Goal: Register for event/course

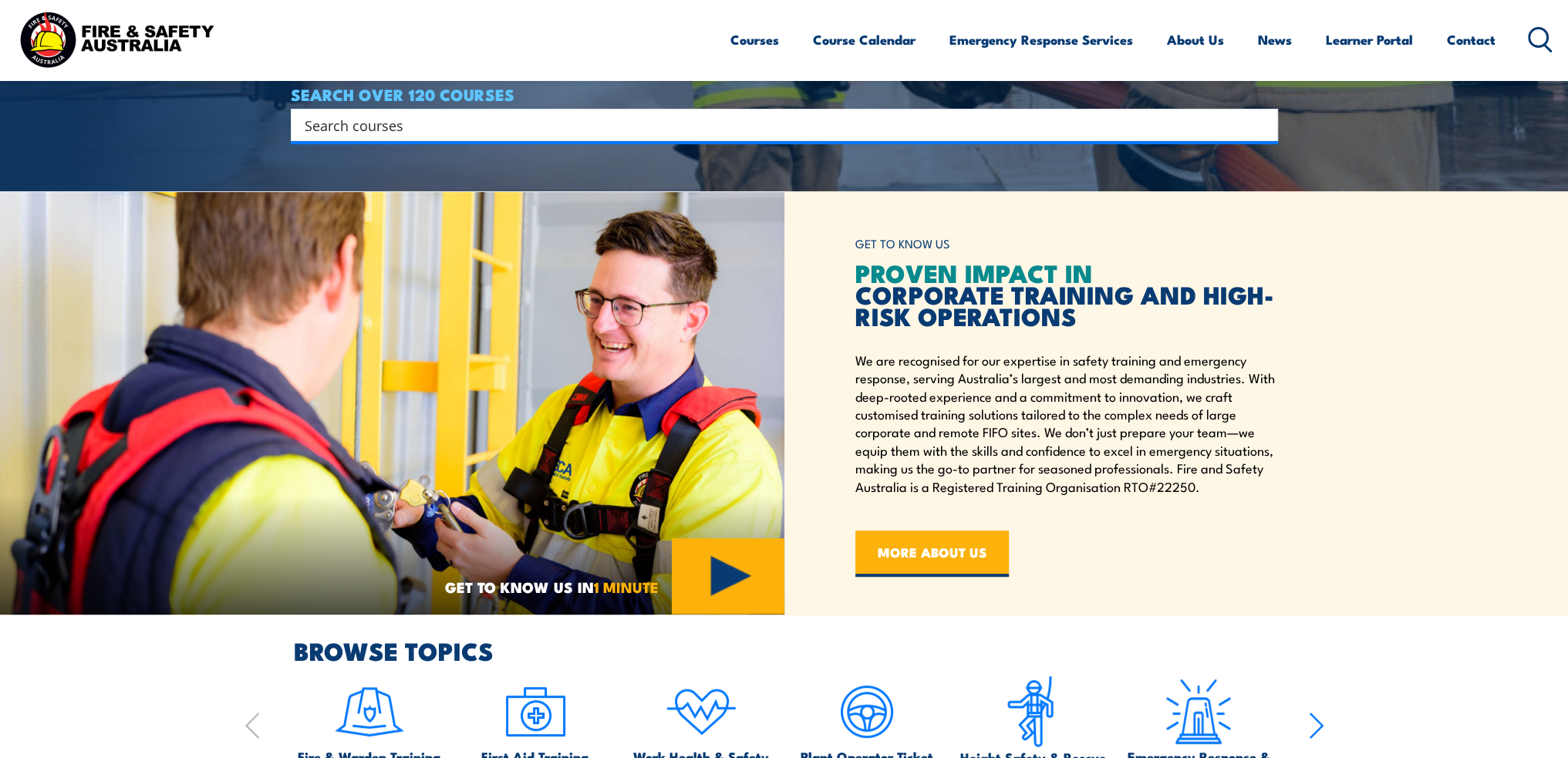
scroll to position [386, 0]
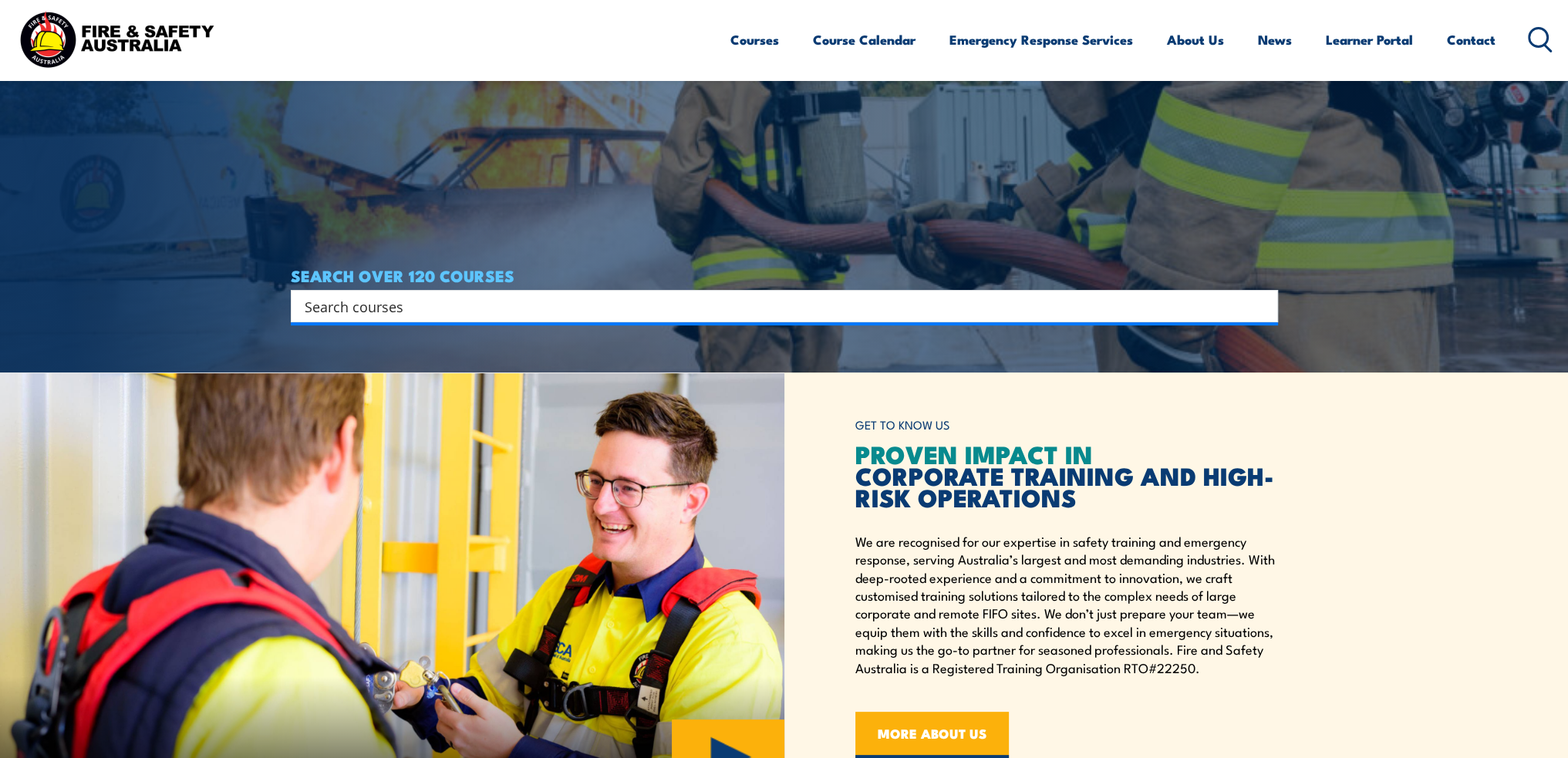
click at [705, 313] on input "Search input" at bounding box center [774, 306] width 939 height 23
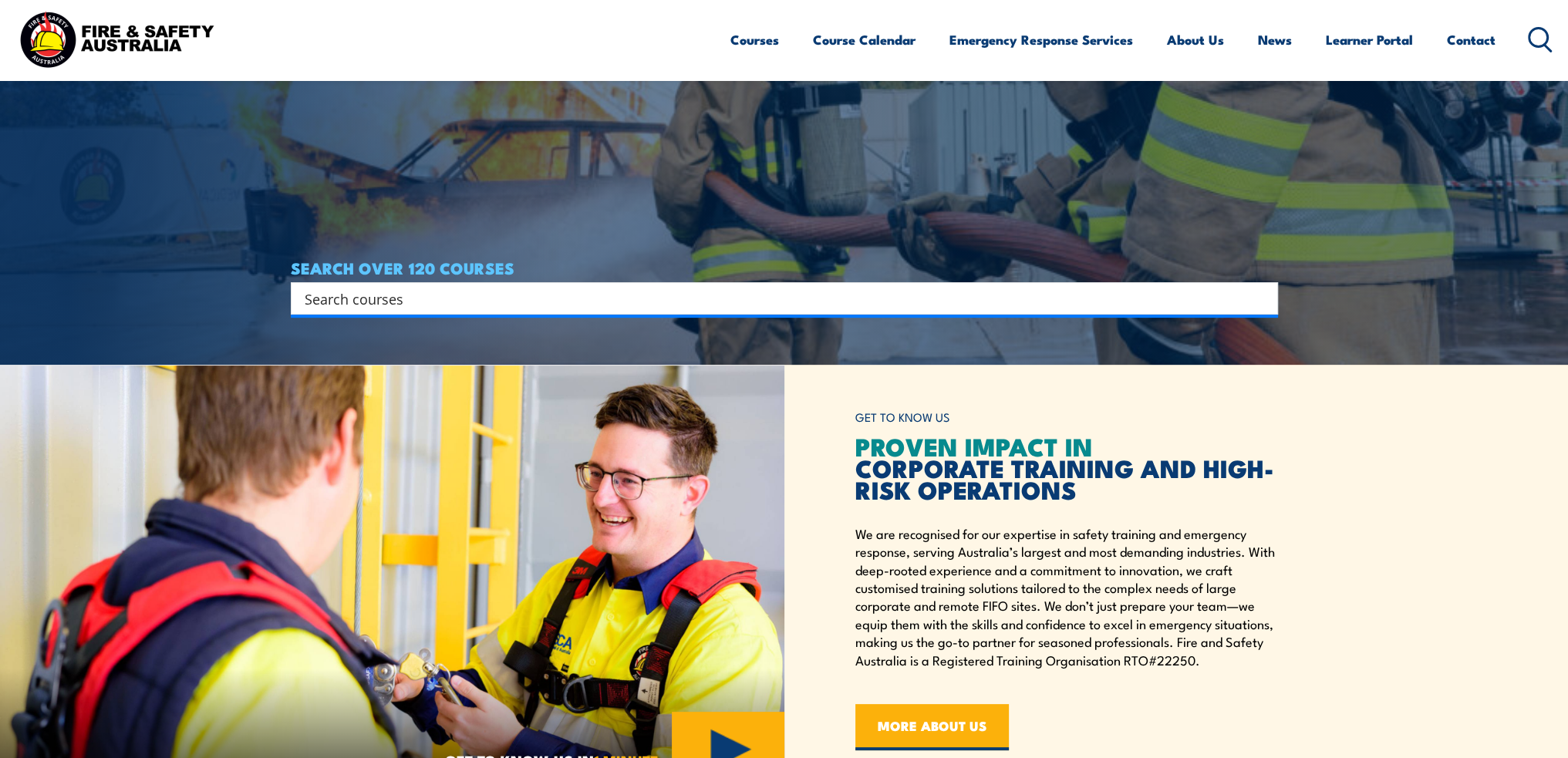
scroll to position [308, 0]
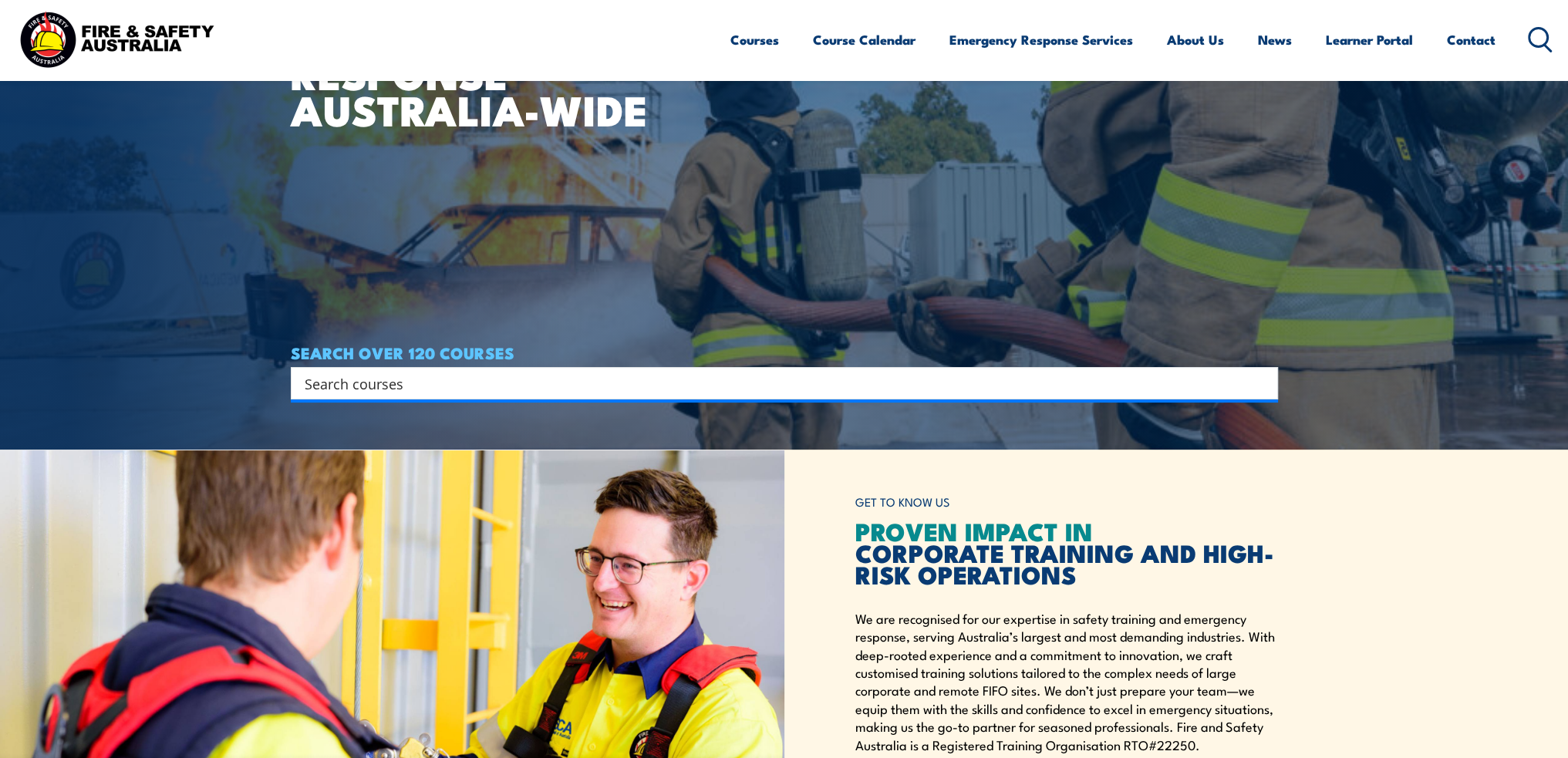
click at [778, 37] on ul "Courses Course Calendar Emergency Response Services Services Overview Emergency…" at bounding box center [1113, 40] width 765 height 41
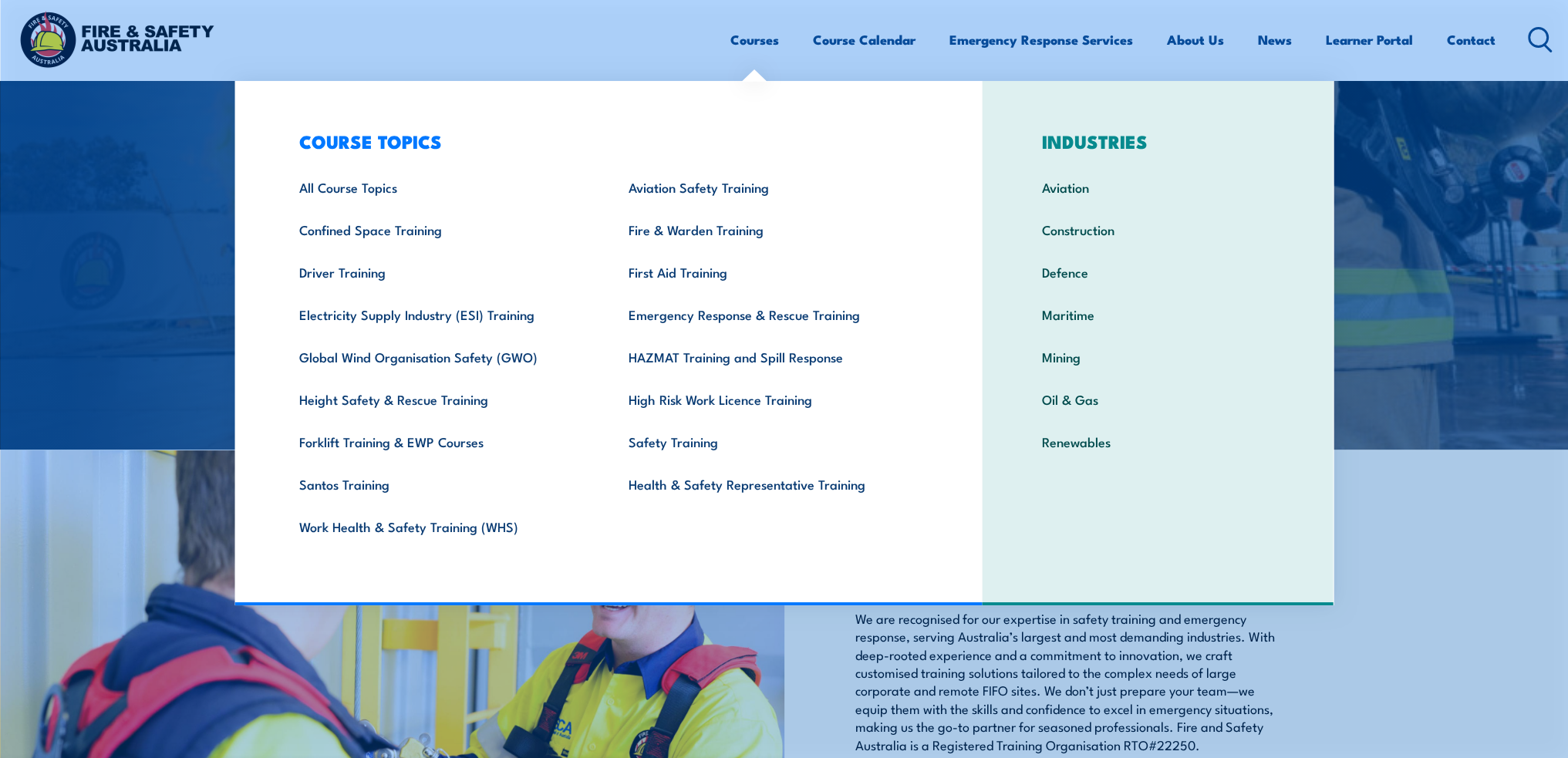
click at [760, 36] on link "Courses" at bounding box center [754, 40] width 49 height 41
click at [418, 235] on link "Confined Space Training" at bounding box center [440, 229] width 330 height 42
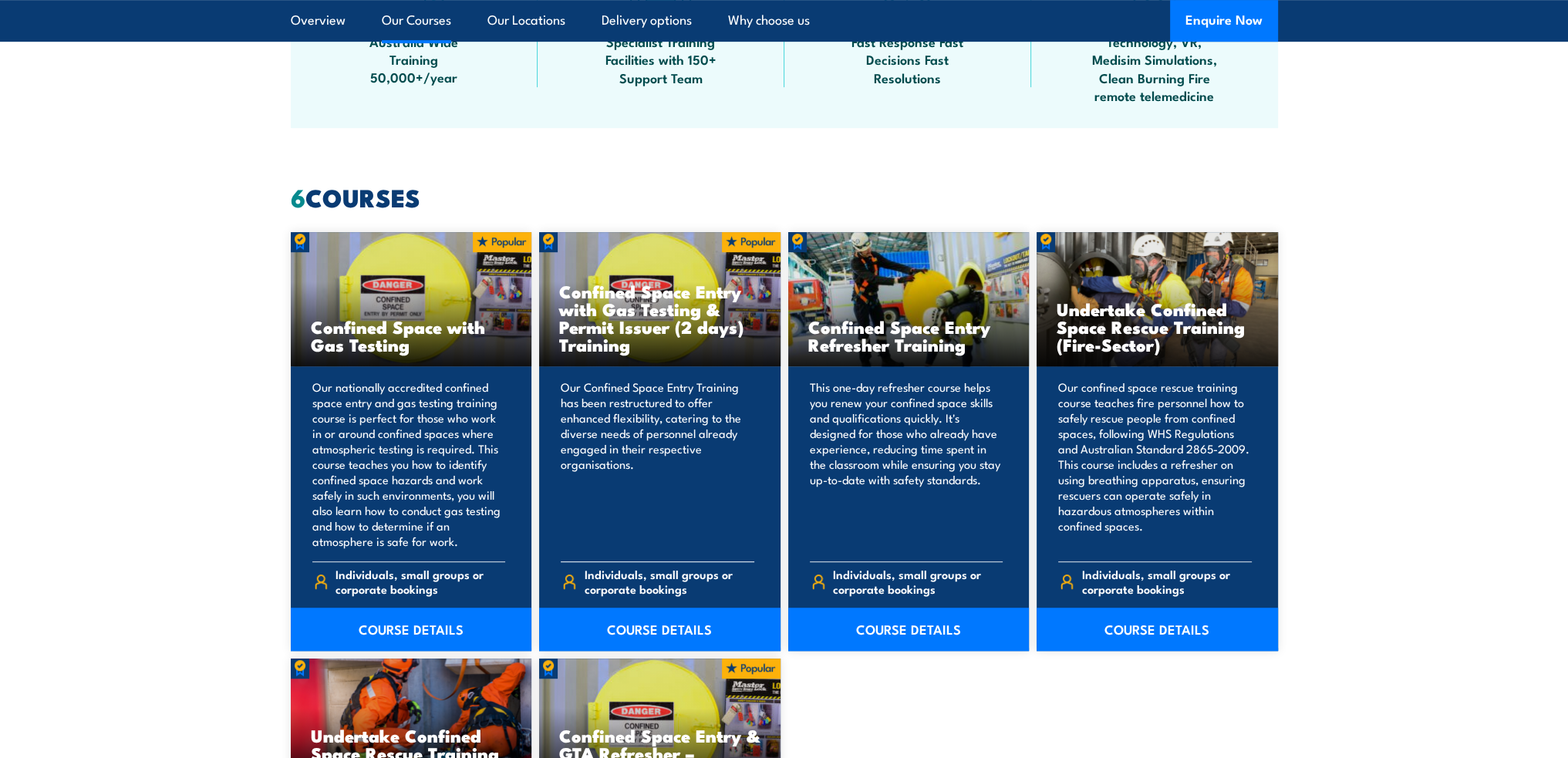
scroll to position [1079, 0]
click at [675, 632] on link "COURSE DETAILS" at bounding box center [659, 629] width 241 height 43
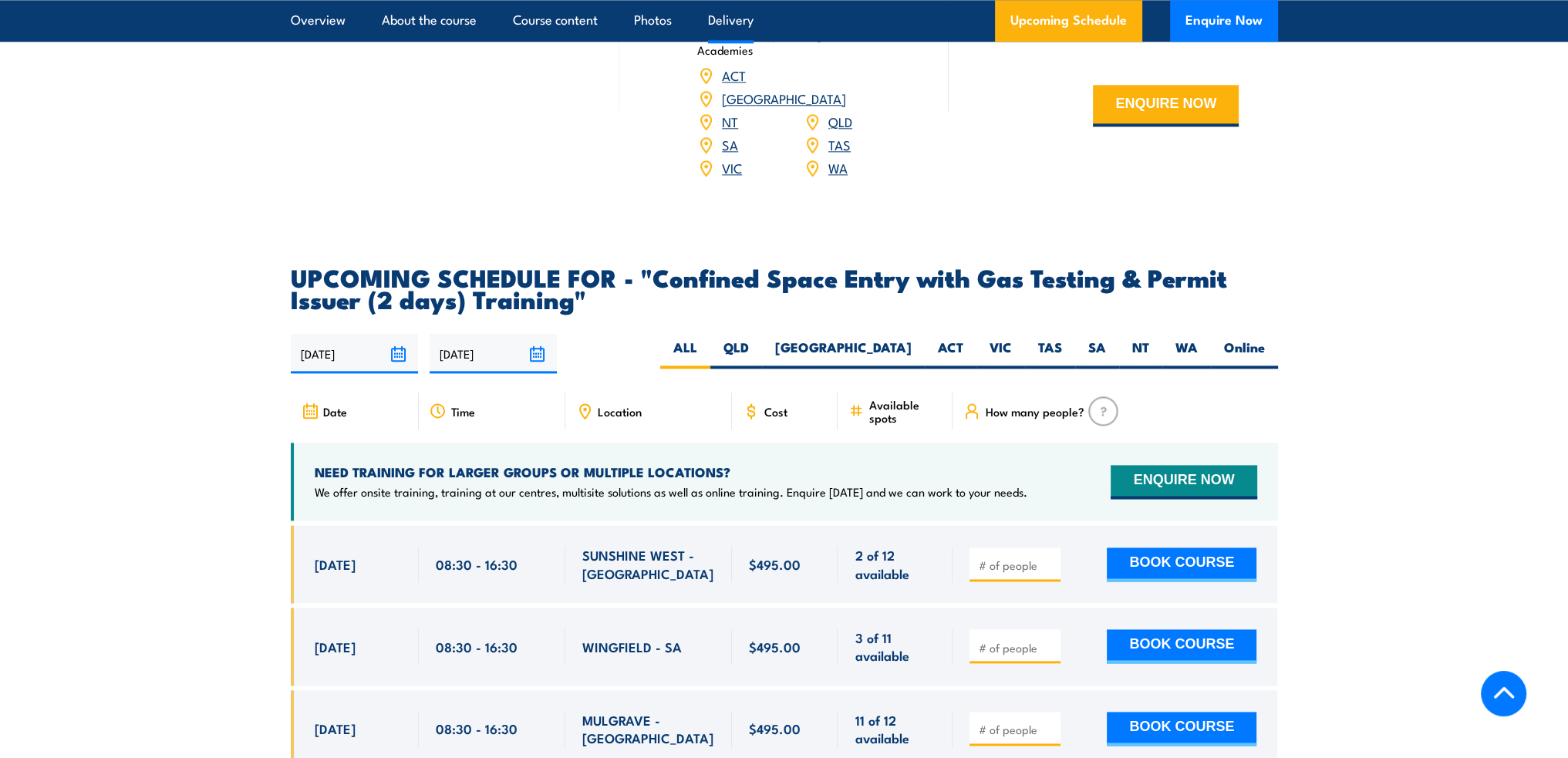
scroll to position [2390, 0]
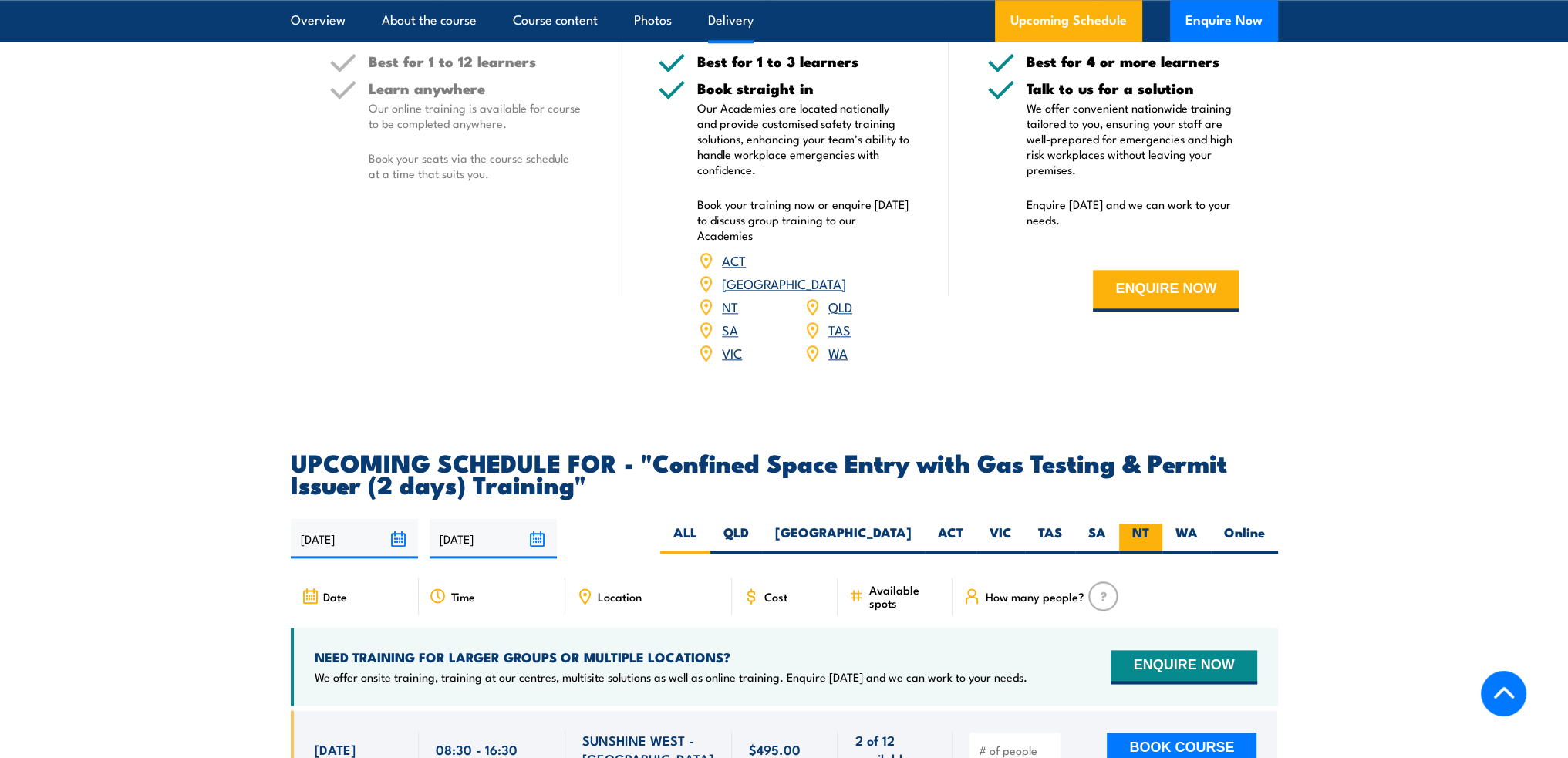
click at [1151, 525] on label "NT" at bounding box center [1140, 538] width 43 height 30
click at [1151, 525] on input "NT" at bounding box center [1153, 528] width 10 height 10
radio input "true"
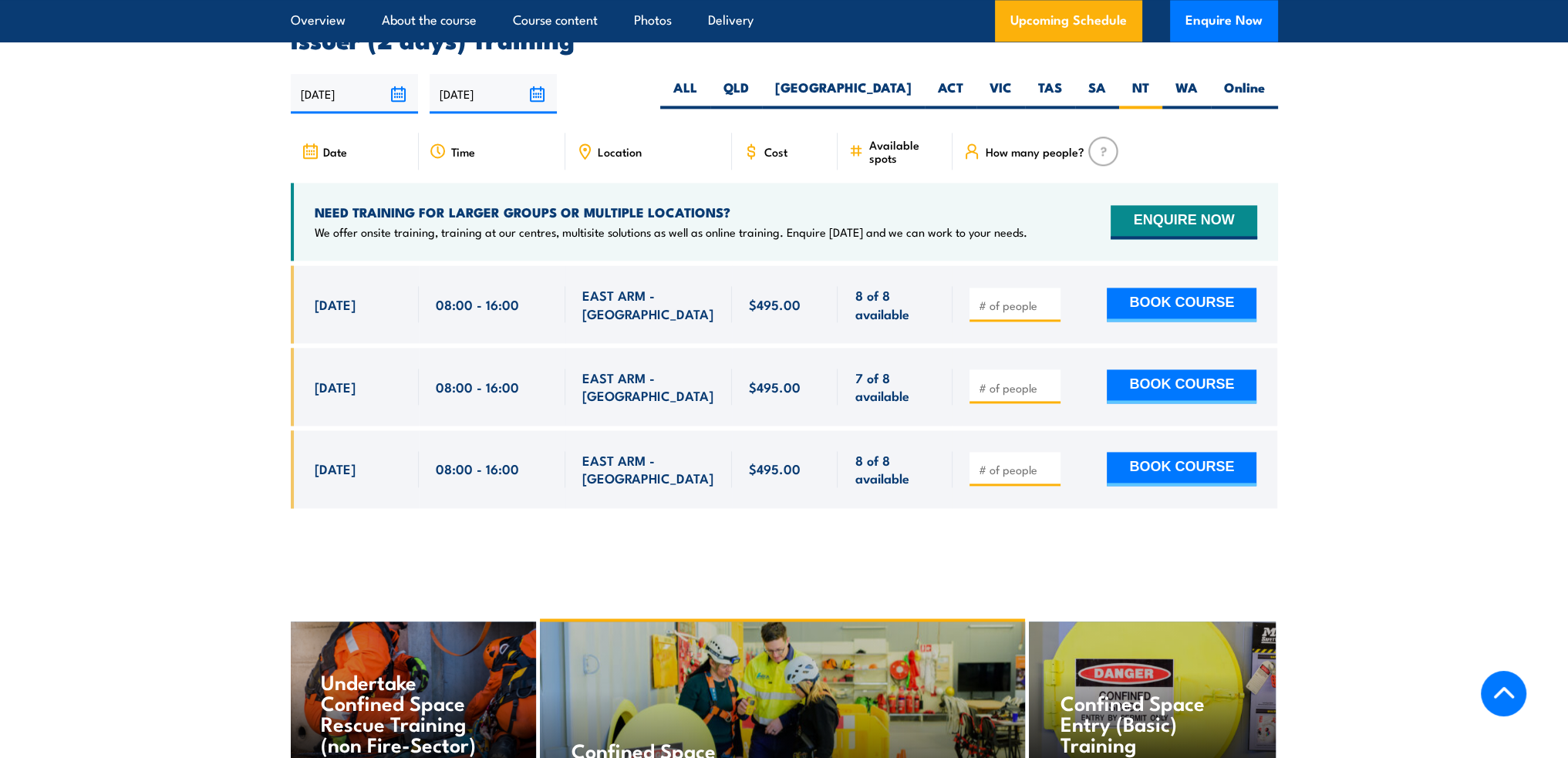
scroll to position [2835, 0]
click at [1199, 287] on button "BOOK COURSE" at bounding box center [1181, 304] width 150 height 34
click at [1049, 297] on input "1" at bounding box center [1017, 304] width 78 height 16
type input "2"
click at [1049, 296] on input "2" at bounding box center [1017, 304] width 78 height 16
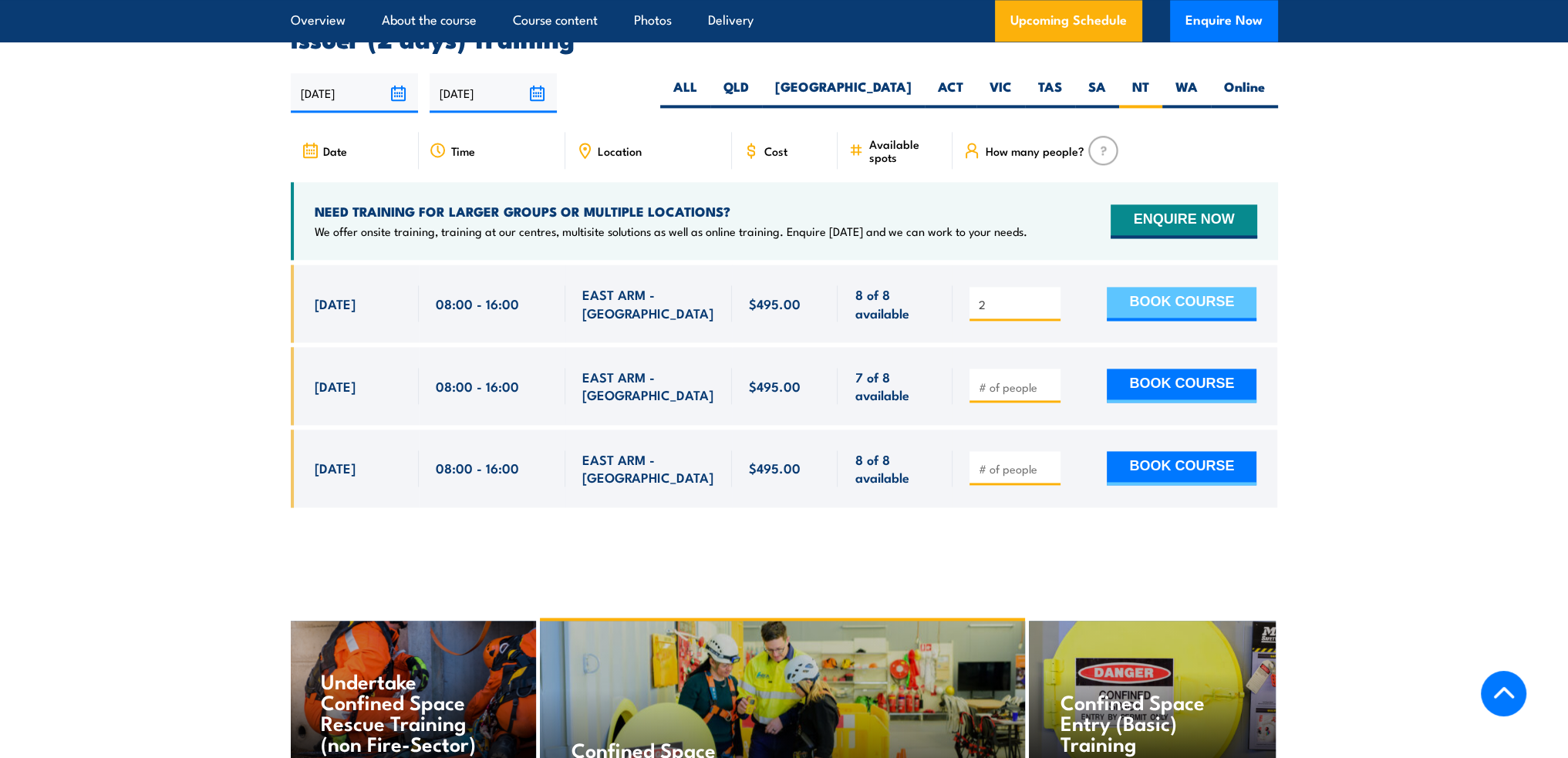
click at [1171, 305] on button "BOOK COURSE" at bounding box center [1181, 304] width 150 height 34
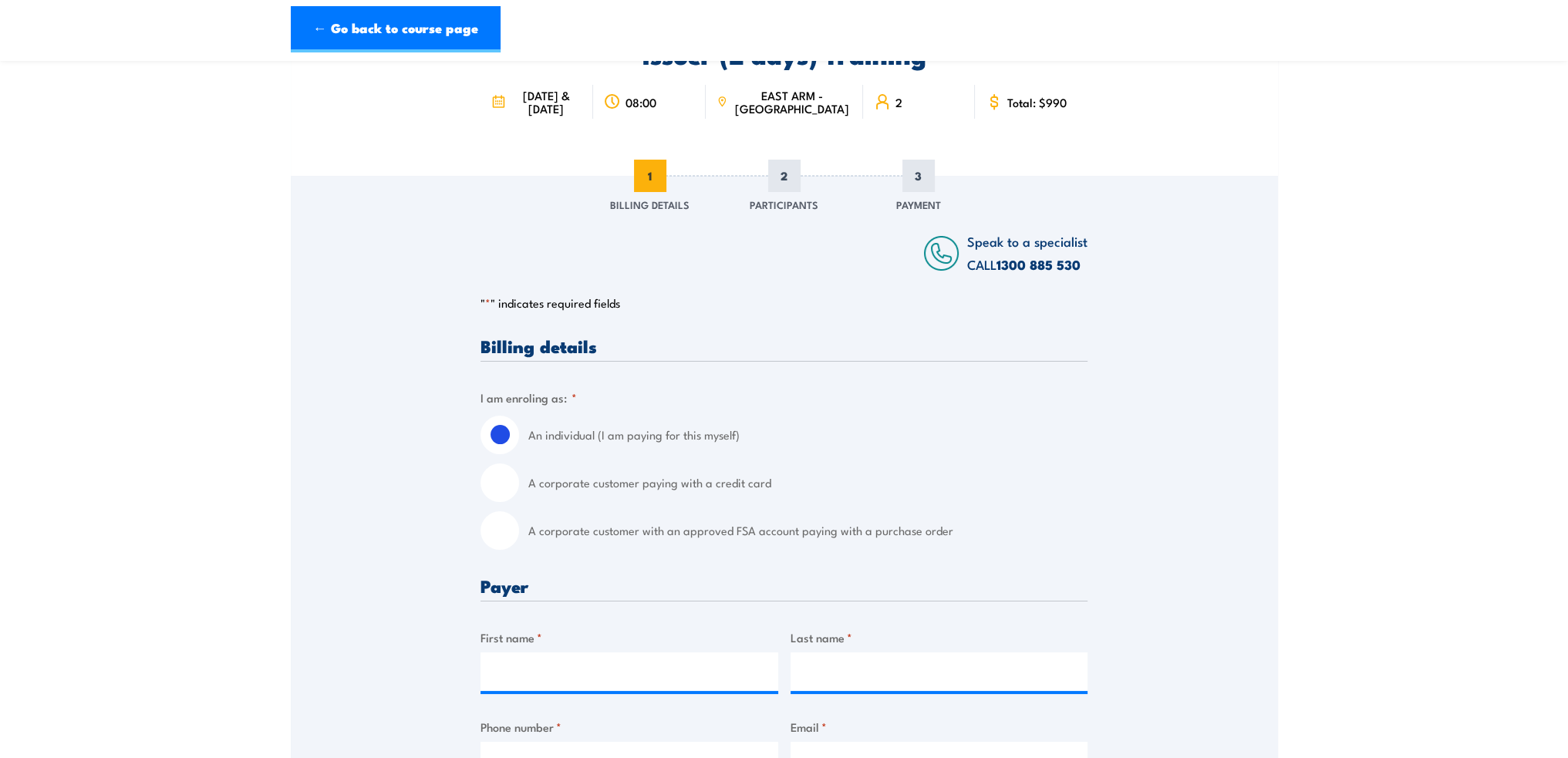
scroll to position [232, 0]
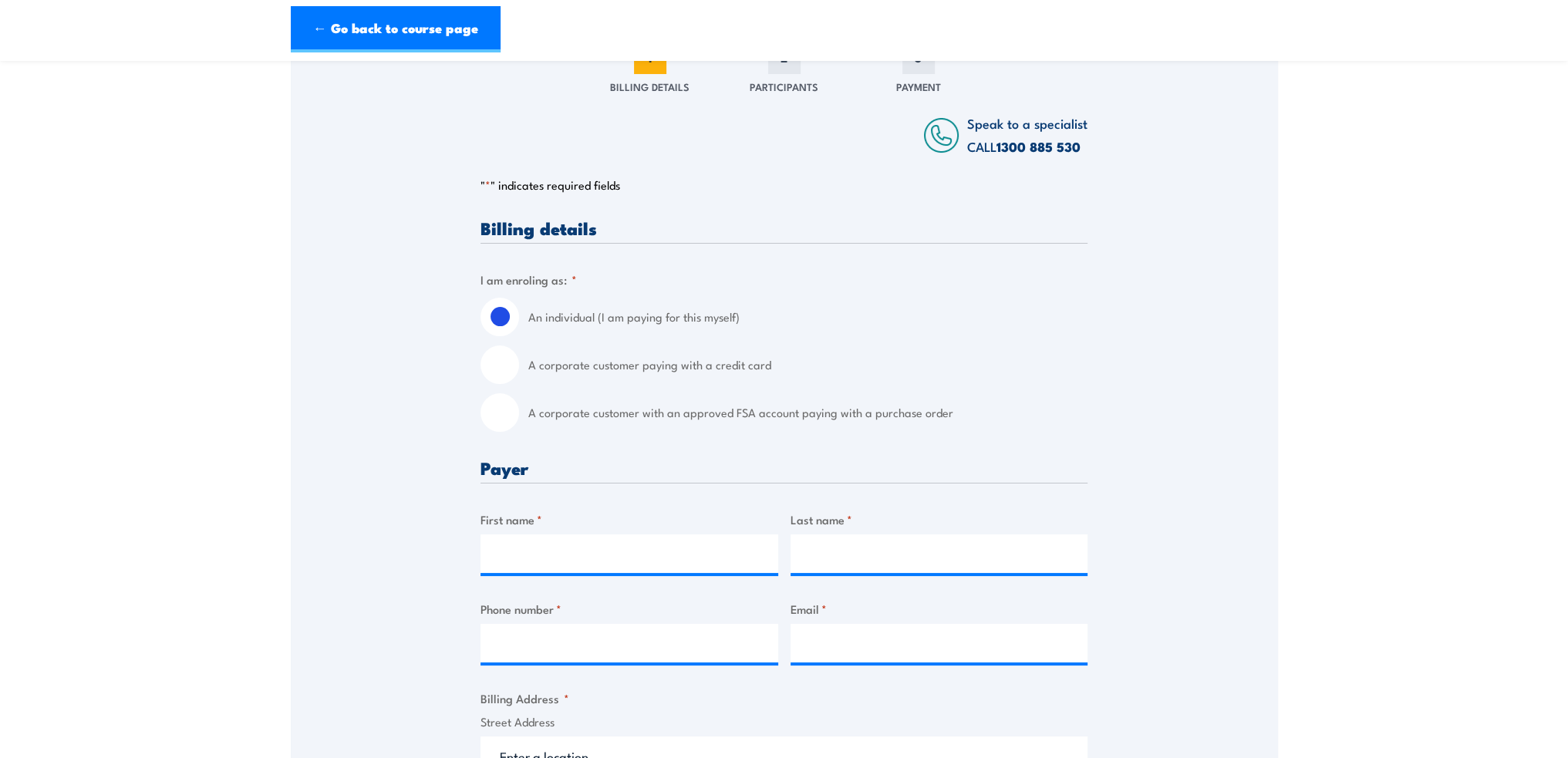
click at [512, 407] on input "A corporate customer with an approved FSA account paying with a purchase order" at bounding box center [500, 413] width 39 height 39
radio input "true"
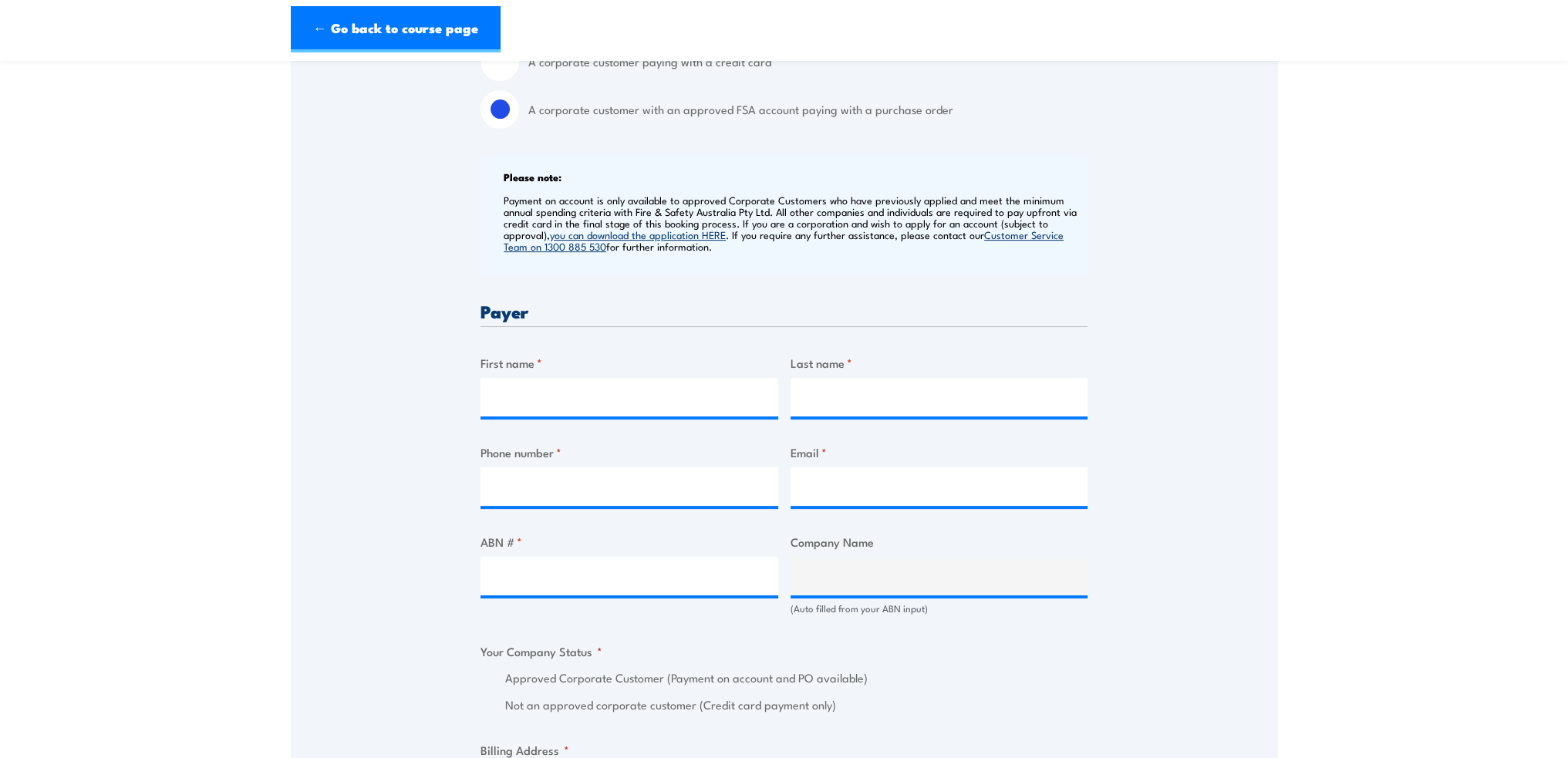
scroll to position [540, 0]
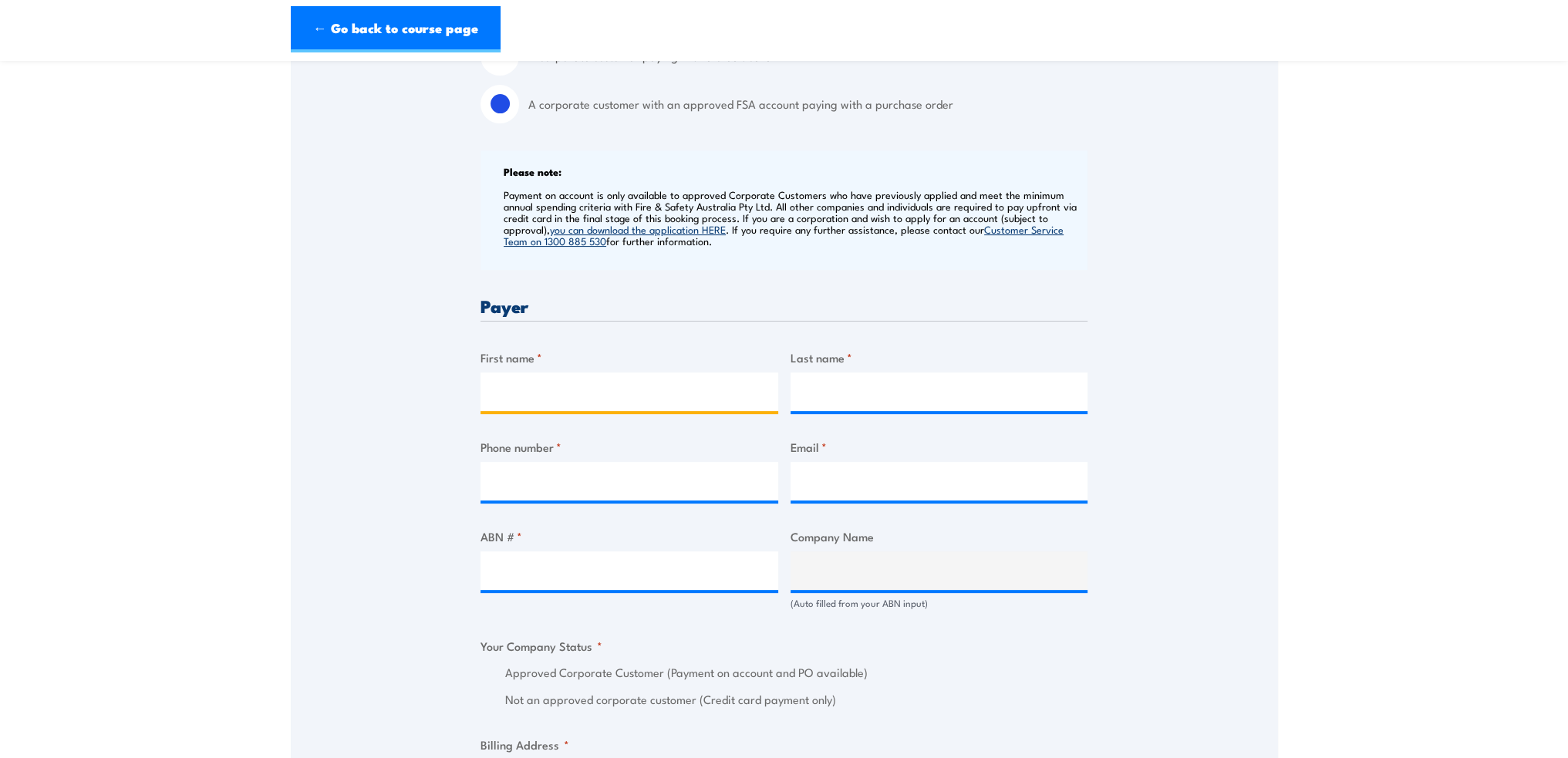
click at [610, 376] on input "First name *" at bounding box center [629, 391] width 297 height 39
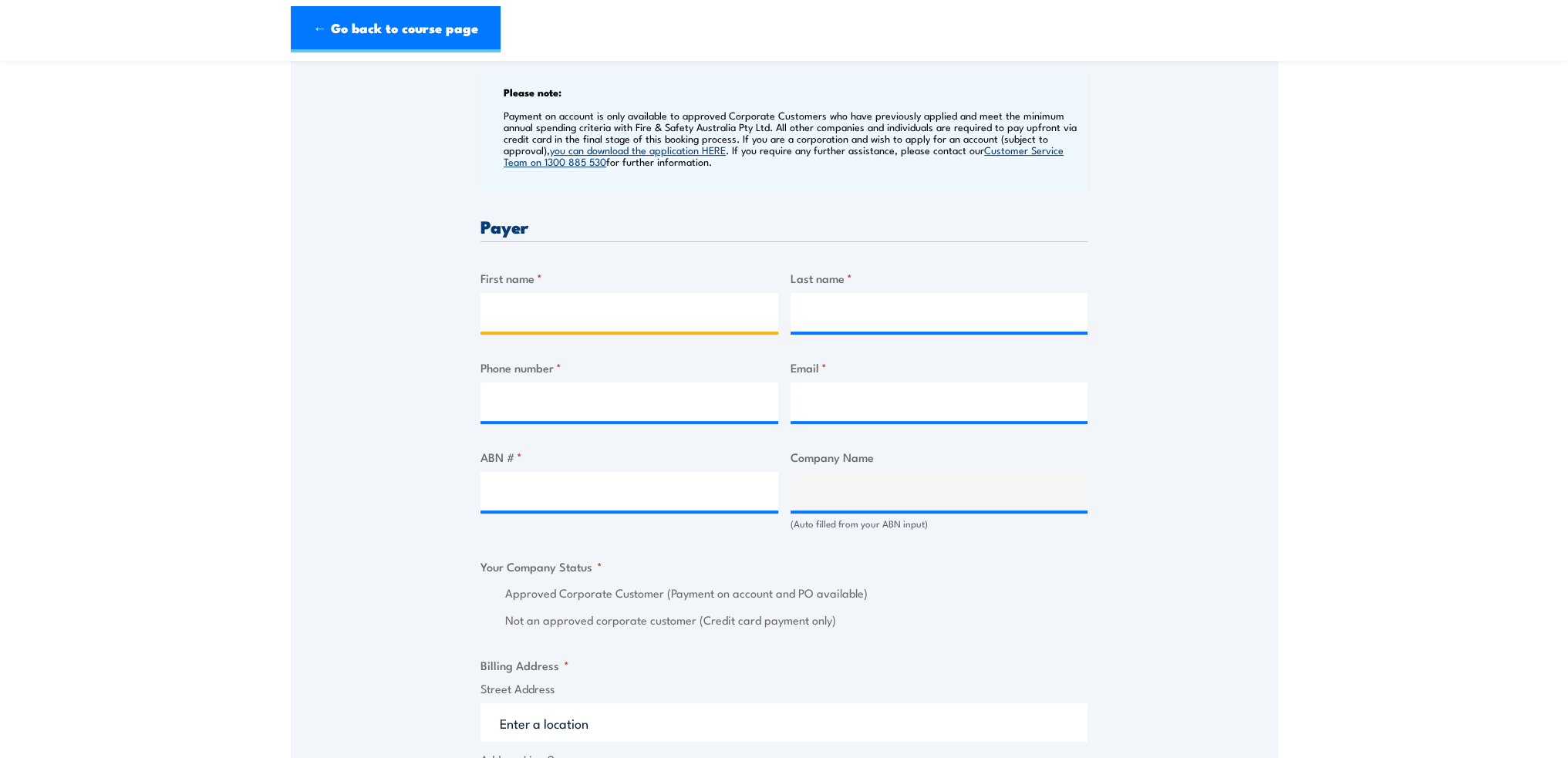
scroll to position [694, 0]
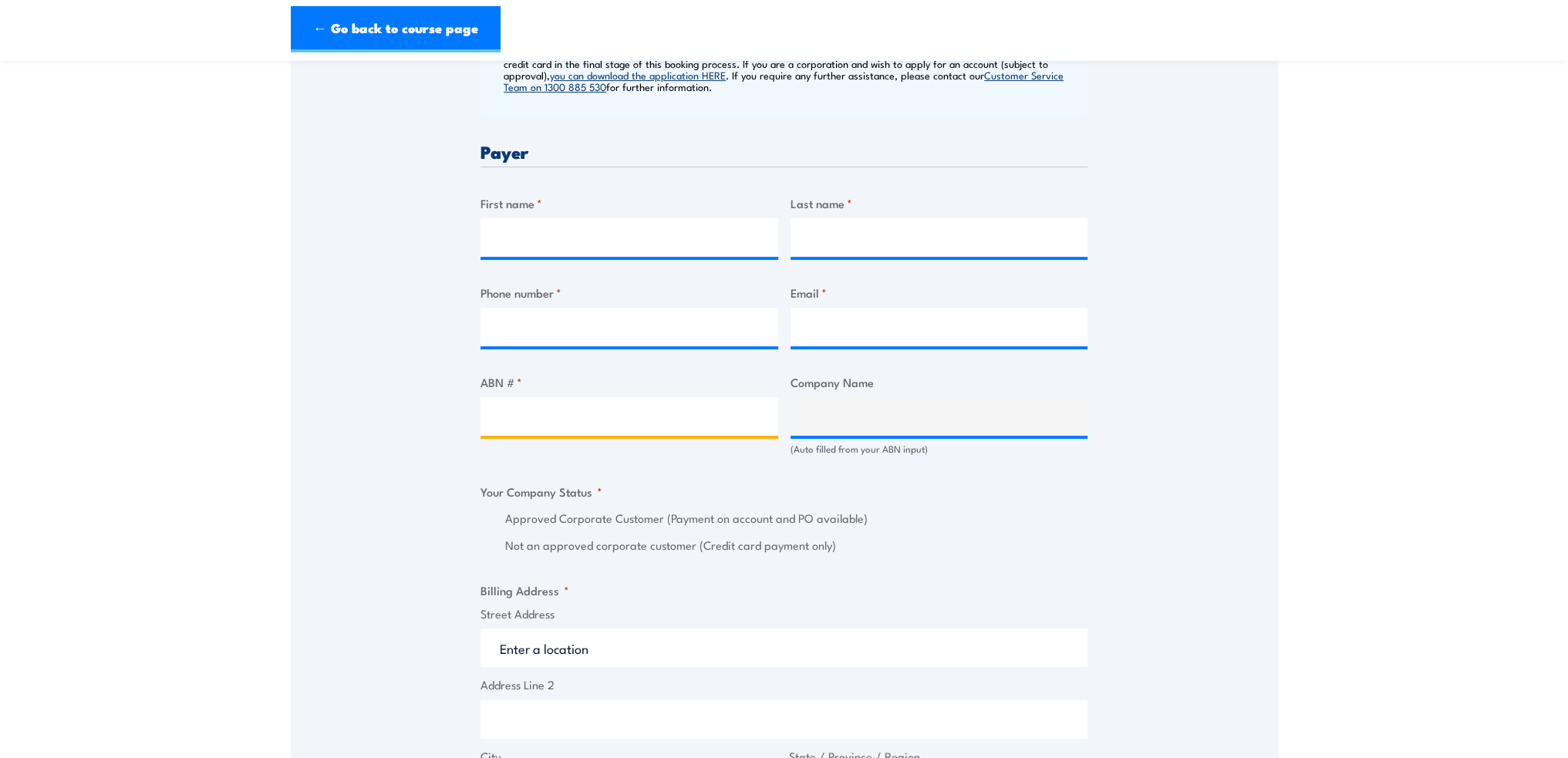
click at [675, 434] on input "ABN # *" at bounding box center [629, 416] width 297 height 39
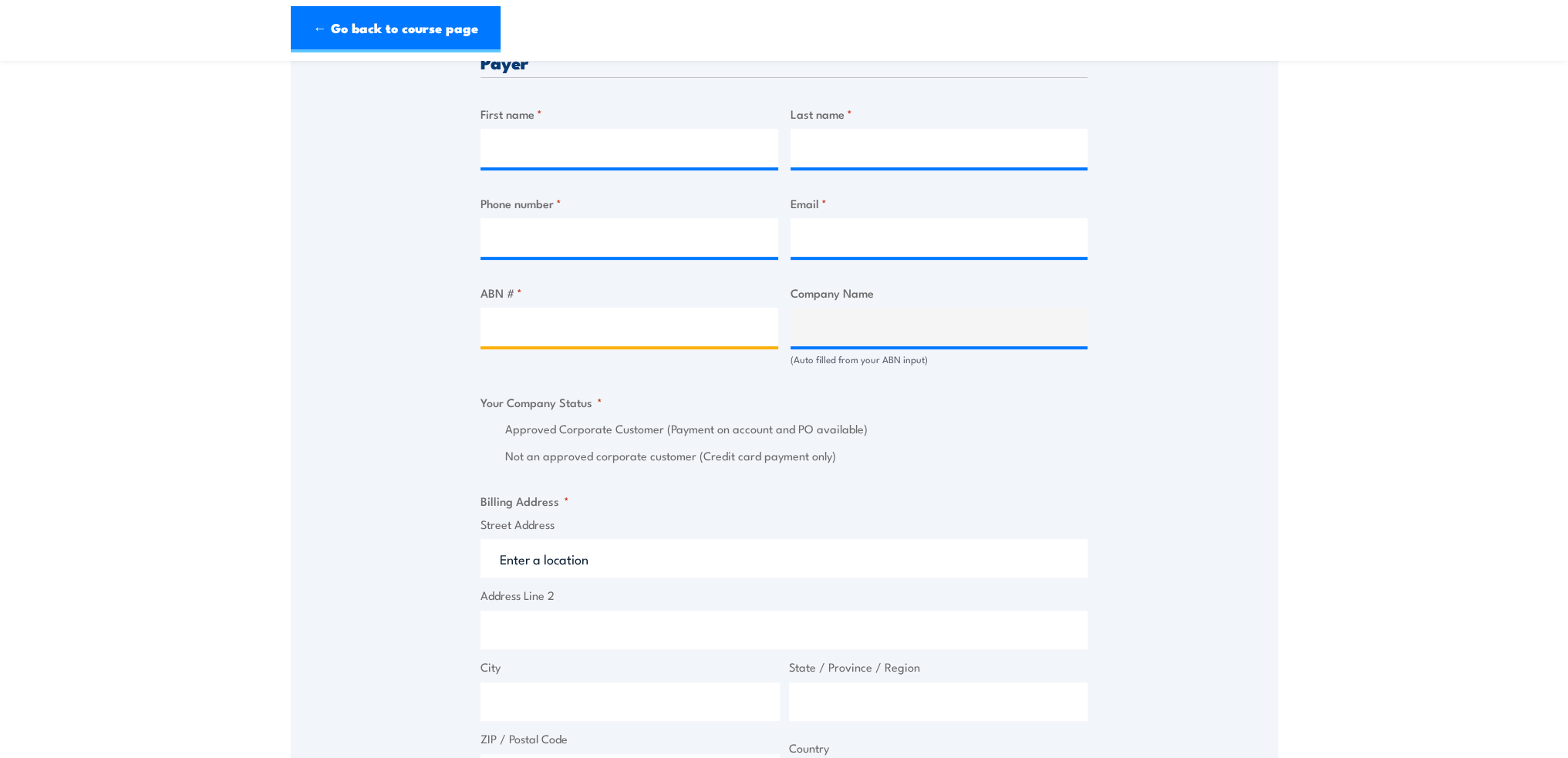
scroll to position [771, 0]
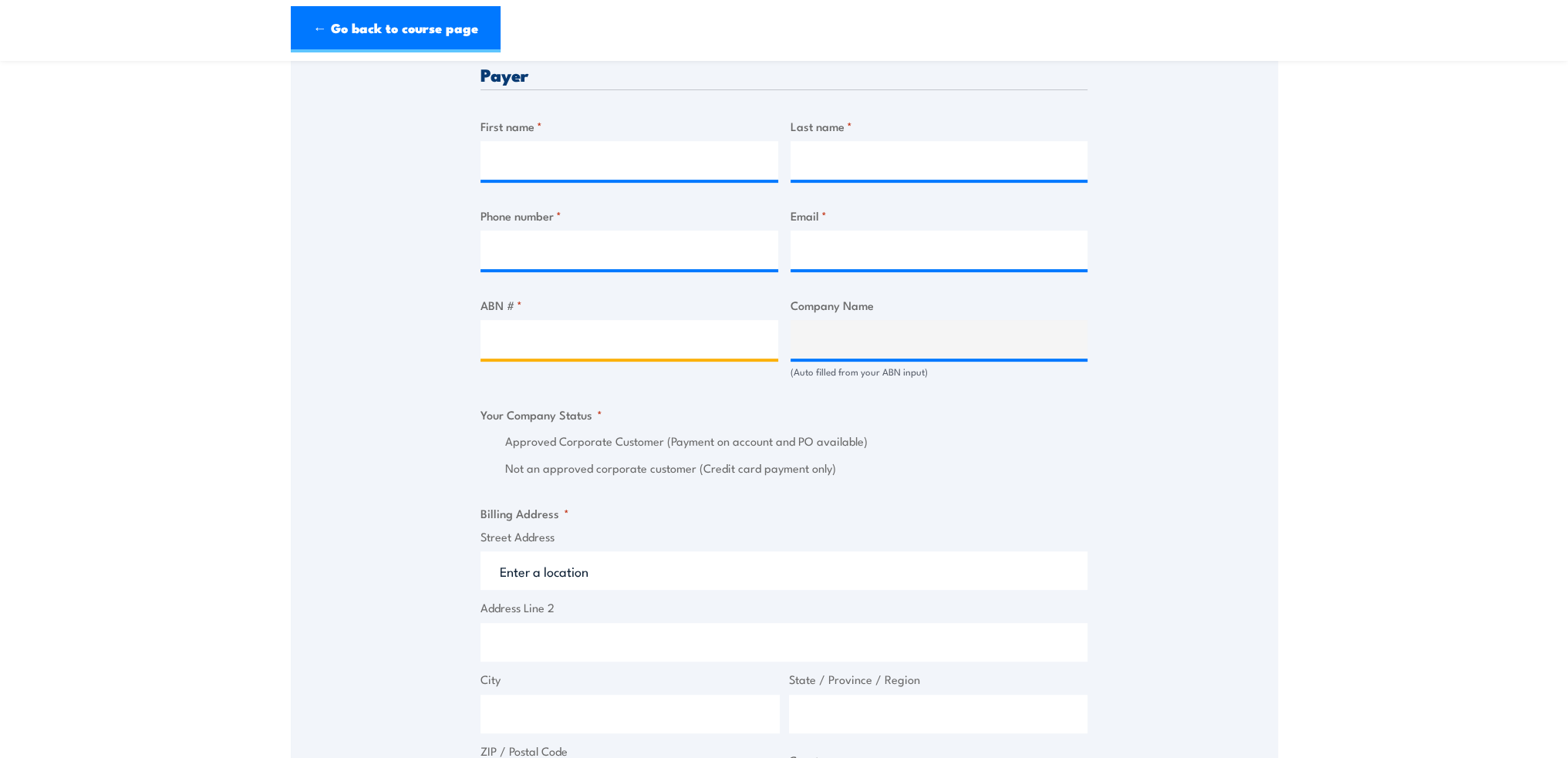
drag, startPoint x: 499, startPoint y: 337, endPoint x: 617, endPoint y: 335, distance: 118.0
click at [617, 335] on input "ABN # *" at bounding box center [629, 340] width 297 height 39
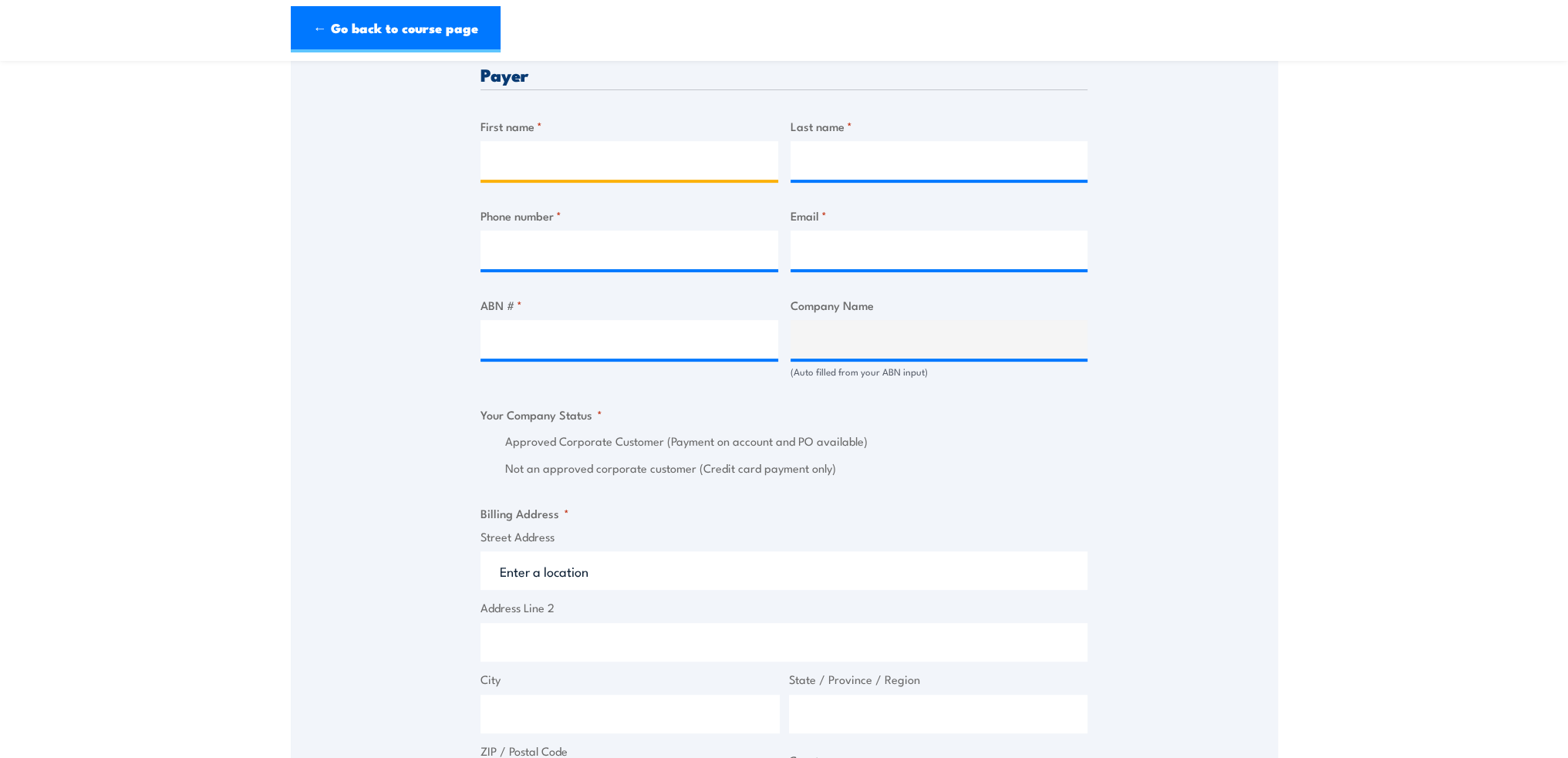
click at [549, 151] on input "First name *" at bounding box center [629, 161] width 297 height 39
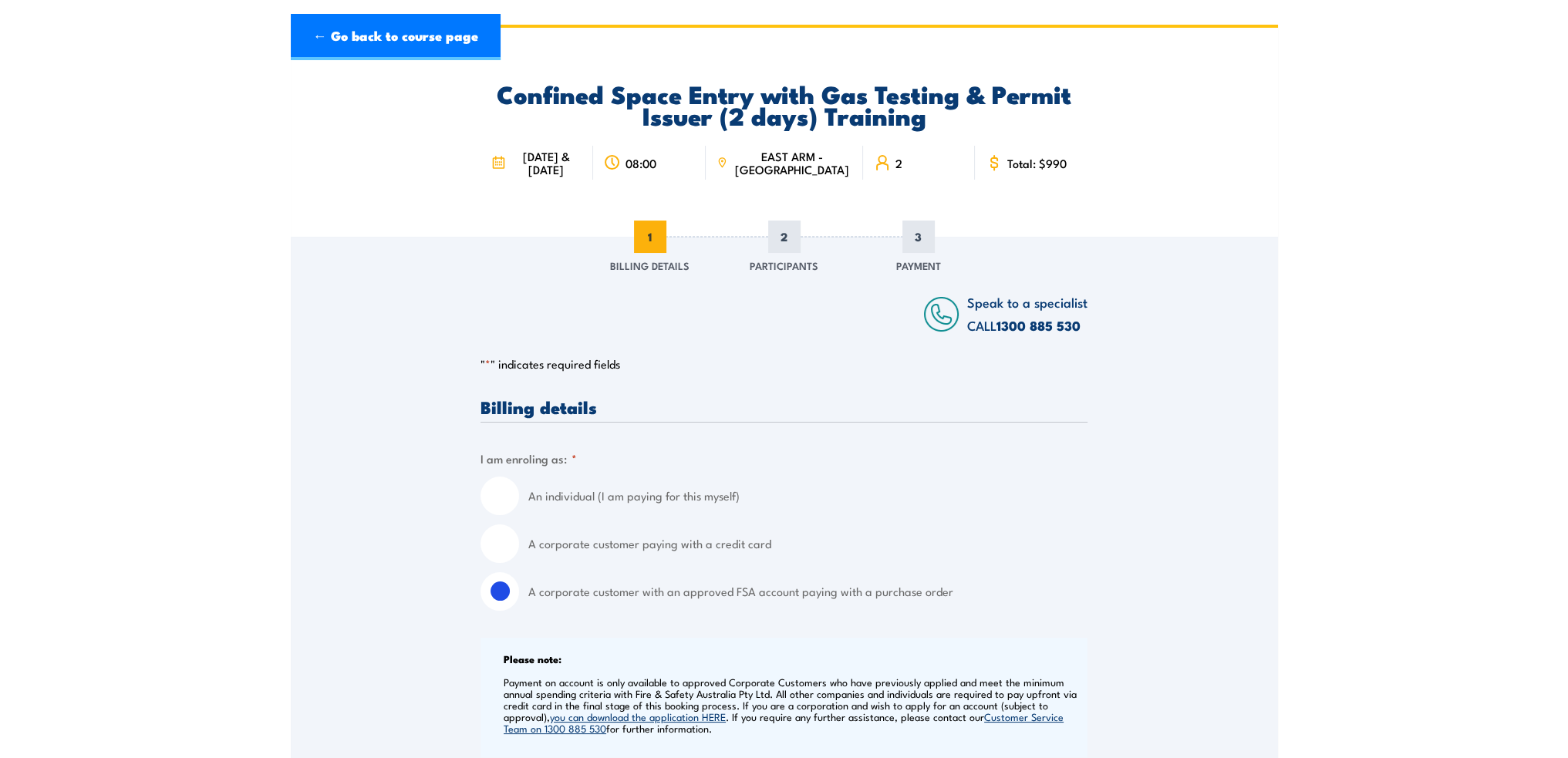
scroll to position [0, 0]
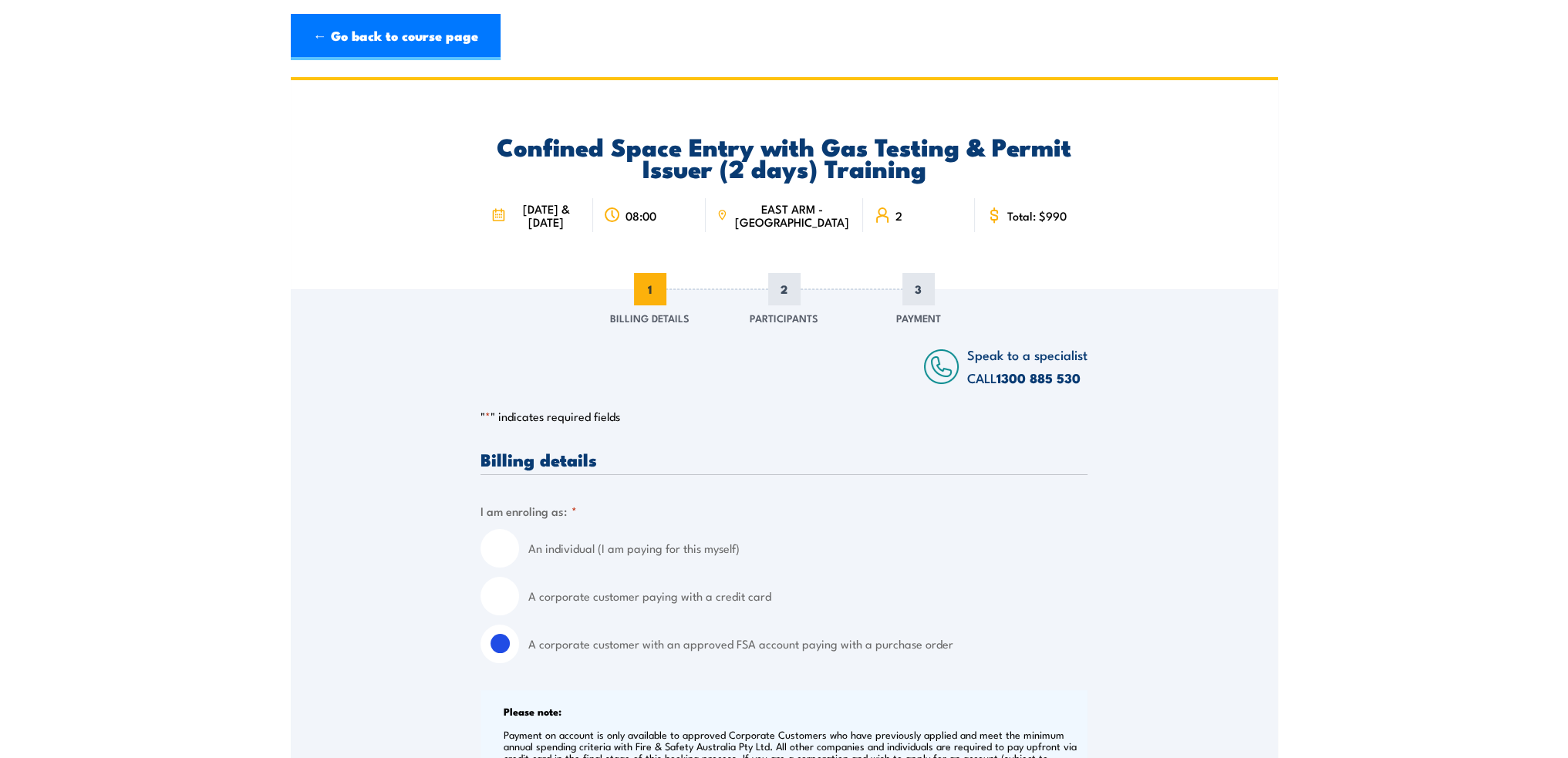
click at [498, 542] on input "An individual (I am paying for this myself)" at bounding box center [500, 548] width 39 height 39
radio input "true"
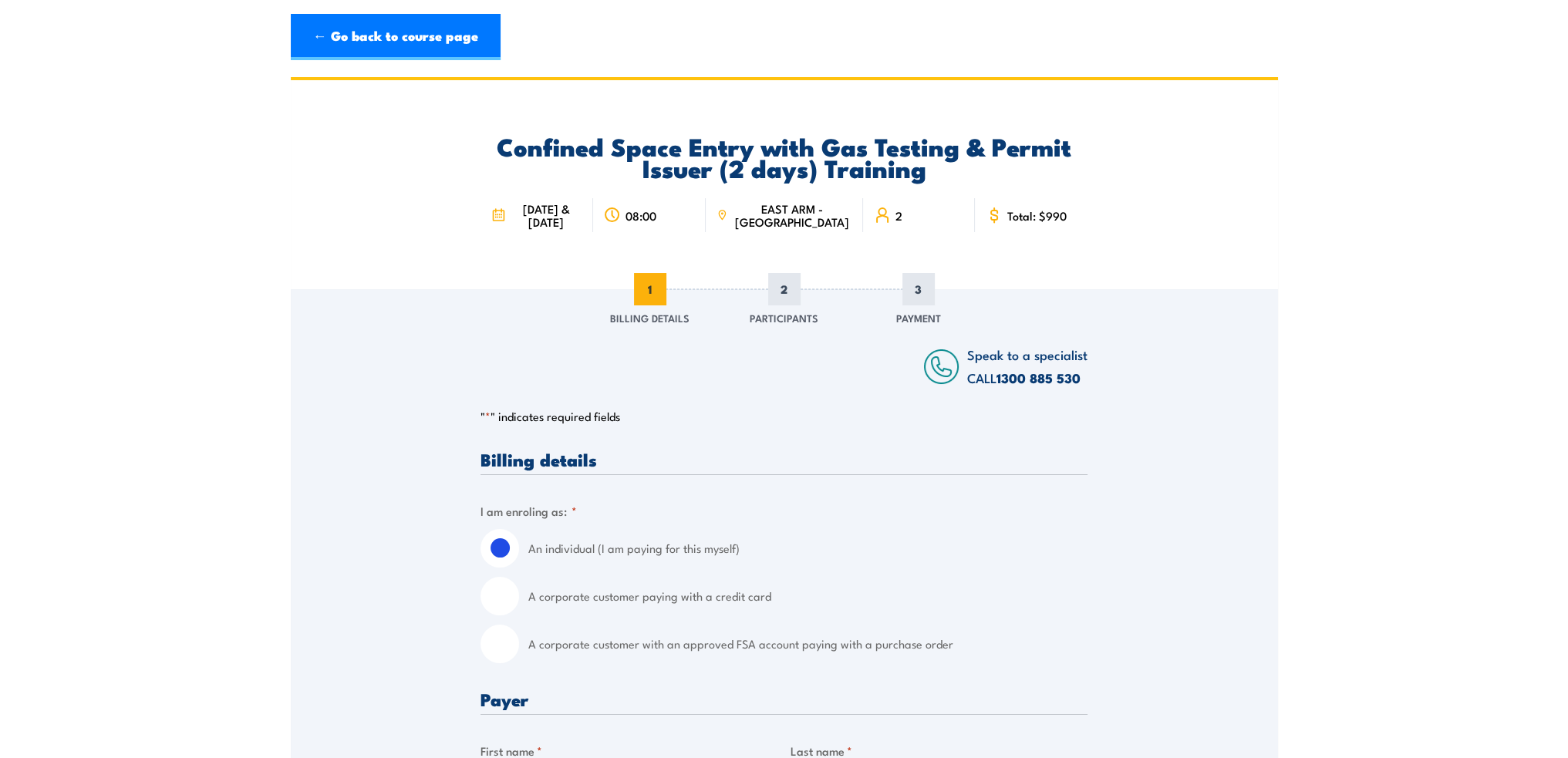
click at [505, 600] on input "A corporate customer paying with a credit card" at bounding box center [500, 596] width 39 height 39
radio input "true"
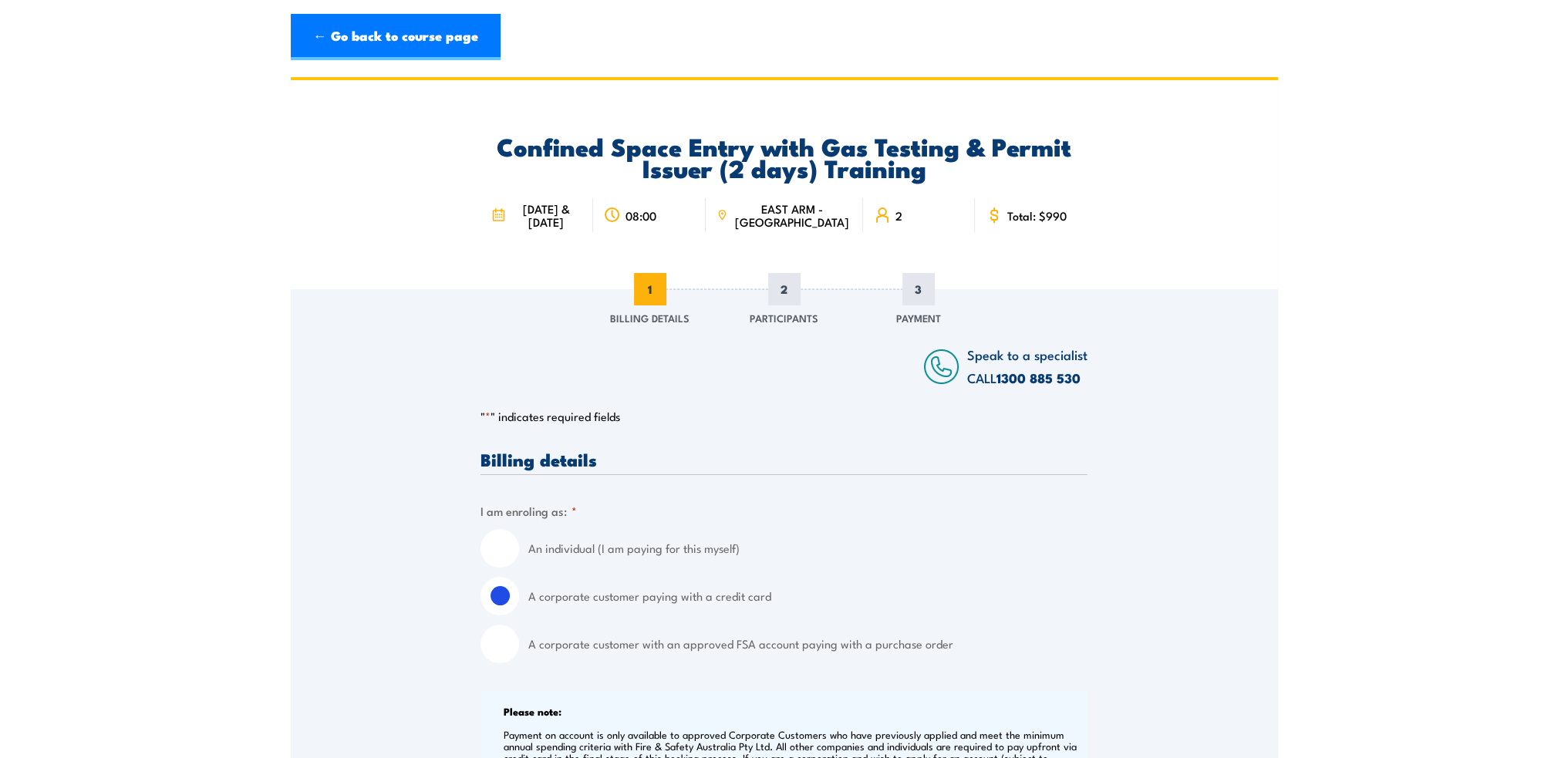
click at [506, 632] on input "A corporate customer with an approved FSA account paying with a purchase order" at bounding box center [500, 644] width 39 height 39
radio input "true"
click at [514, 550] on input "An individual (I am paying for this myself)" at bounding box center [500, 548] width 39 height 39
radio input "true"
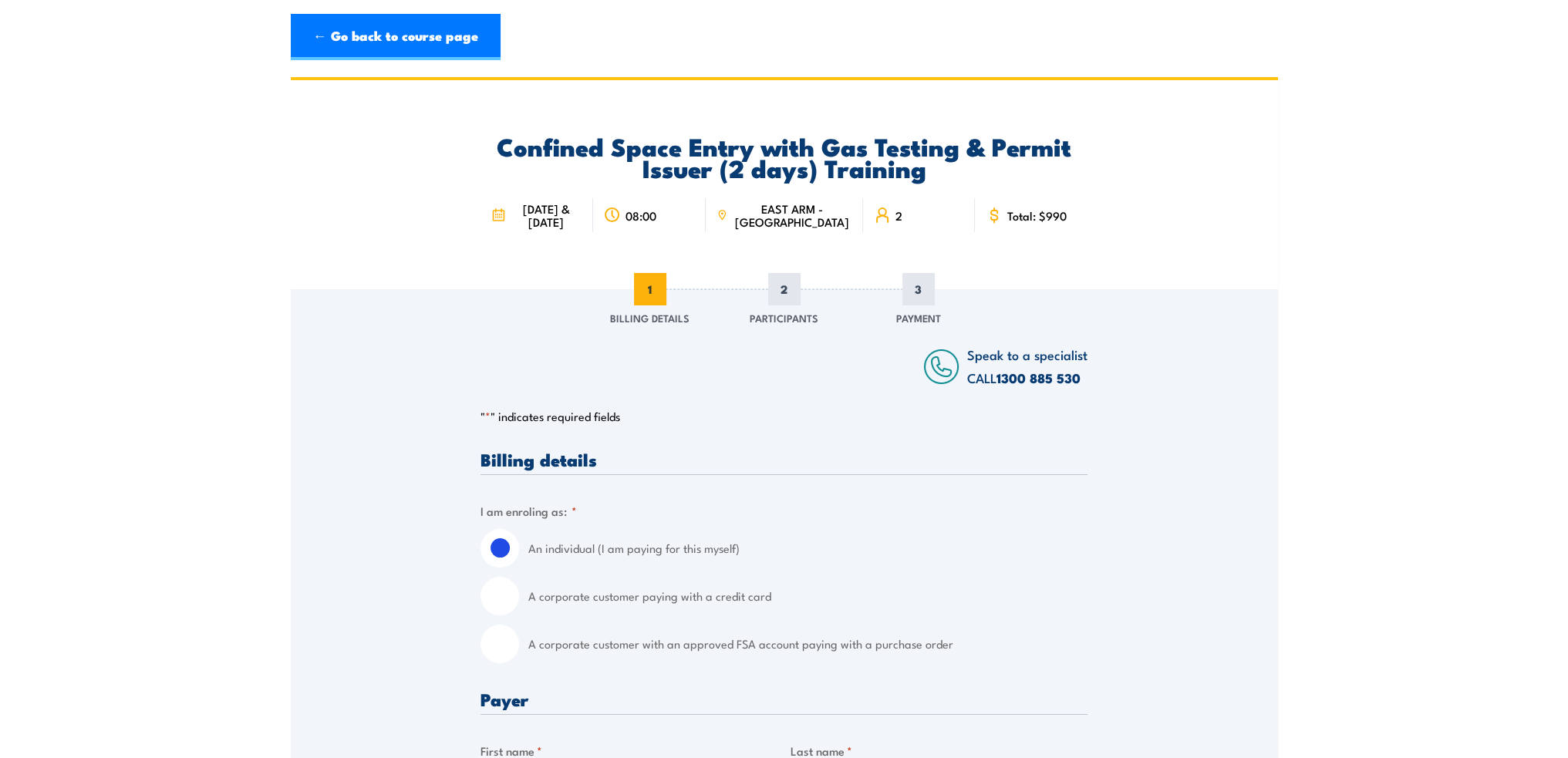
click at [505, 595] on input "A corporate customer paying with a credit card" at bounding box center [500, 596] width 39 height 39
radio input "true"
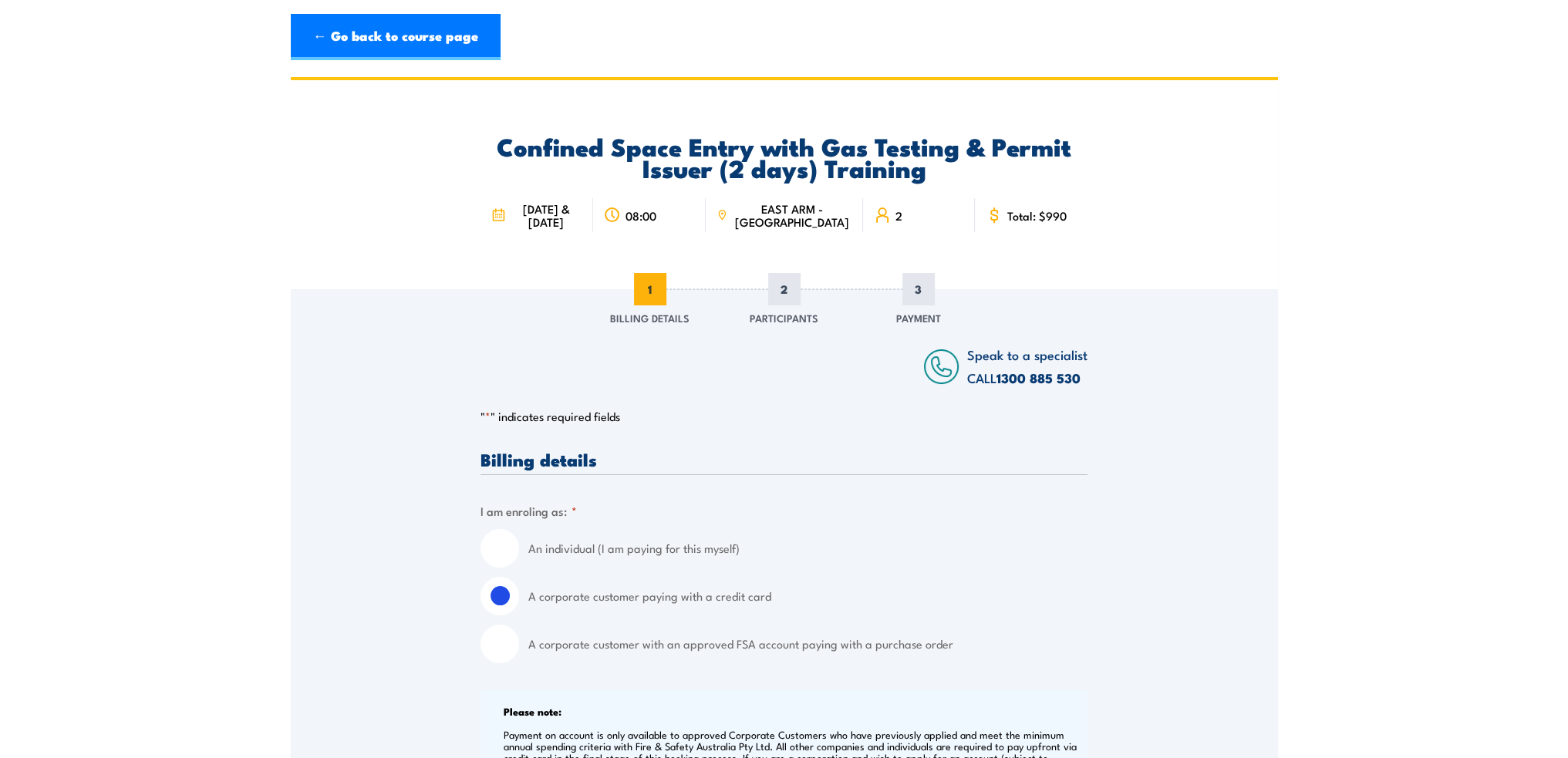
click at [487, 655] on input "A corporate customer with an approved FSA account paying with a purchase order" at bounding box center [500, 644] width 39 height 39
radio input "true"
click at [493, 607] on input "A corporate customer paying with a credit card" at bounding box center [500, 596] width 39 height 39
radio input "true"
click at [505, 553] on input "An individual (I am paying for this myself)" at bounding box center [500, 548] width 39 height 39
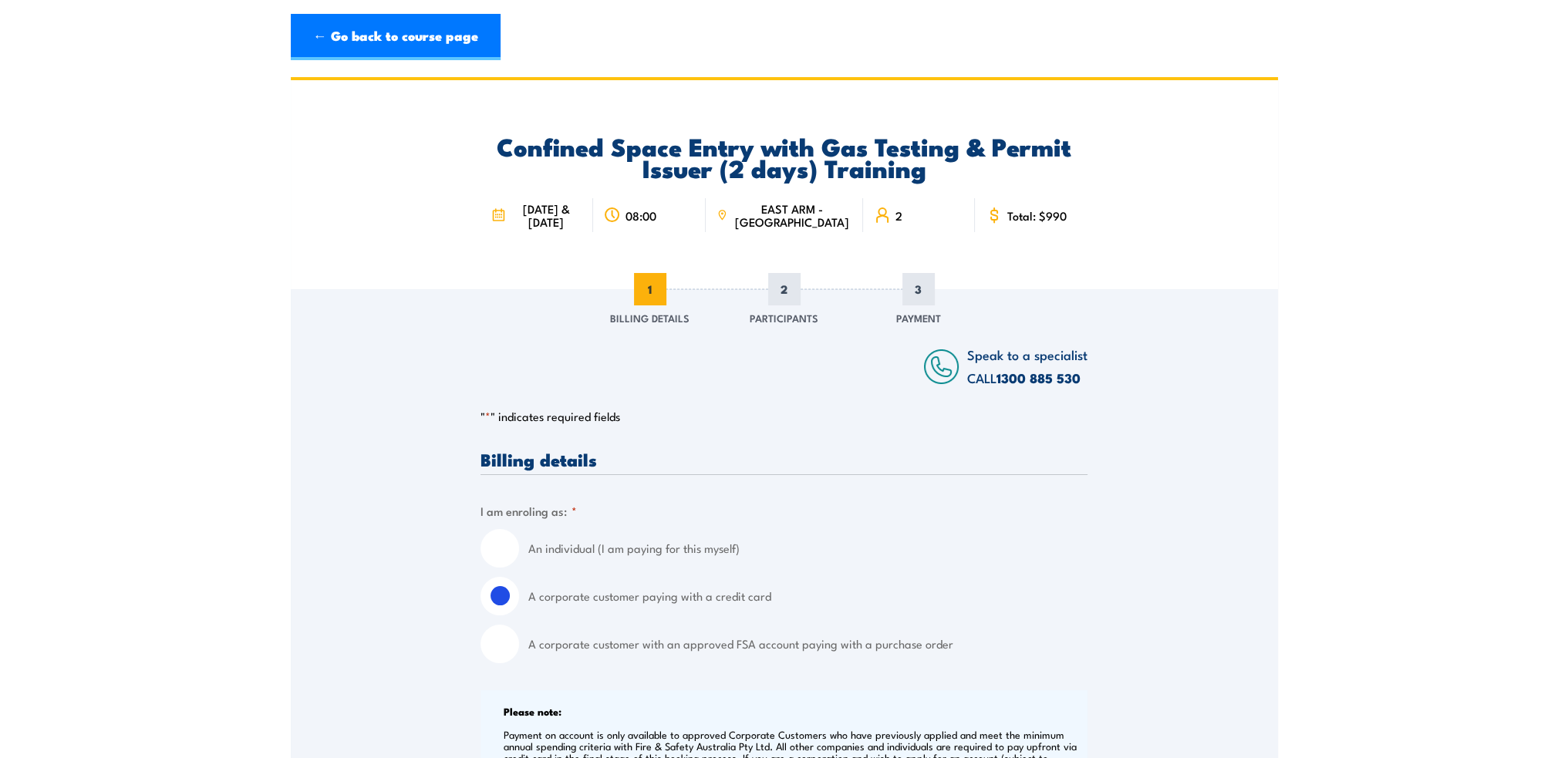
radio input "true"
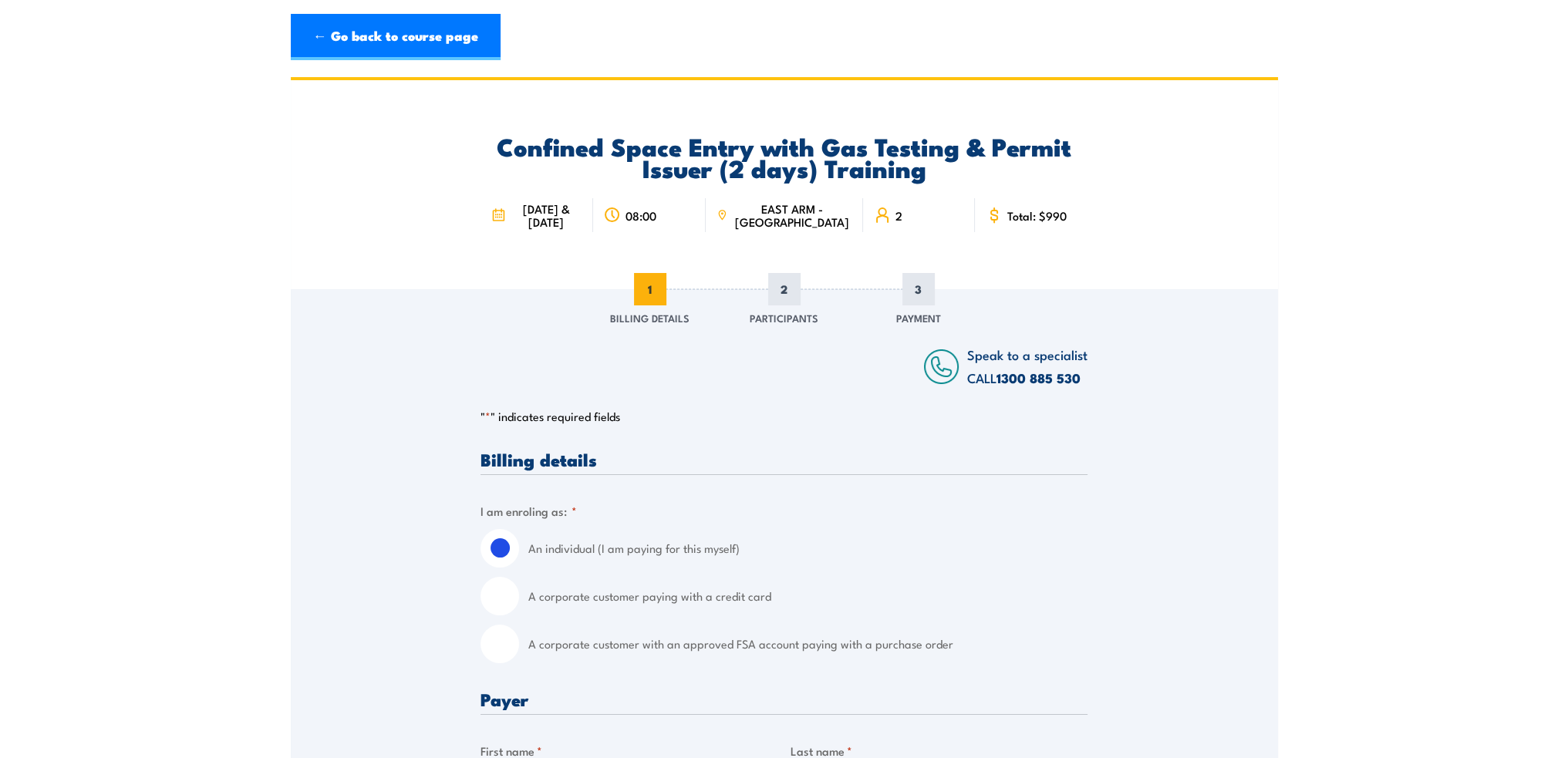
drag, startPoint x: 506, startPoint y: 596, endPoint x: 502, endPoint y: 629, distance: 33.2
click at [506, 598] on input "A corporate customer paying with a credit card" at bounding box center [500, 596] width 39 height 39
radio input "true"
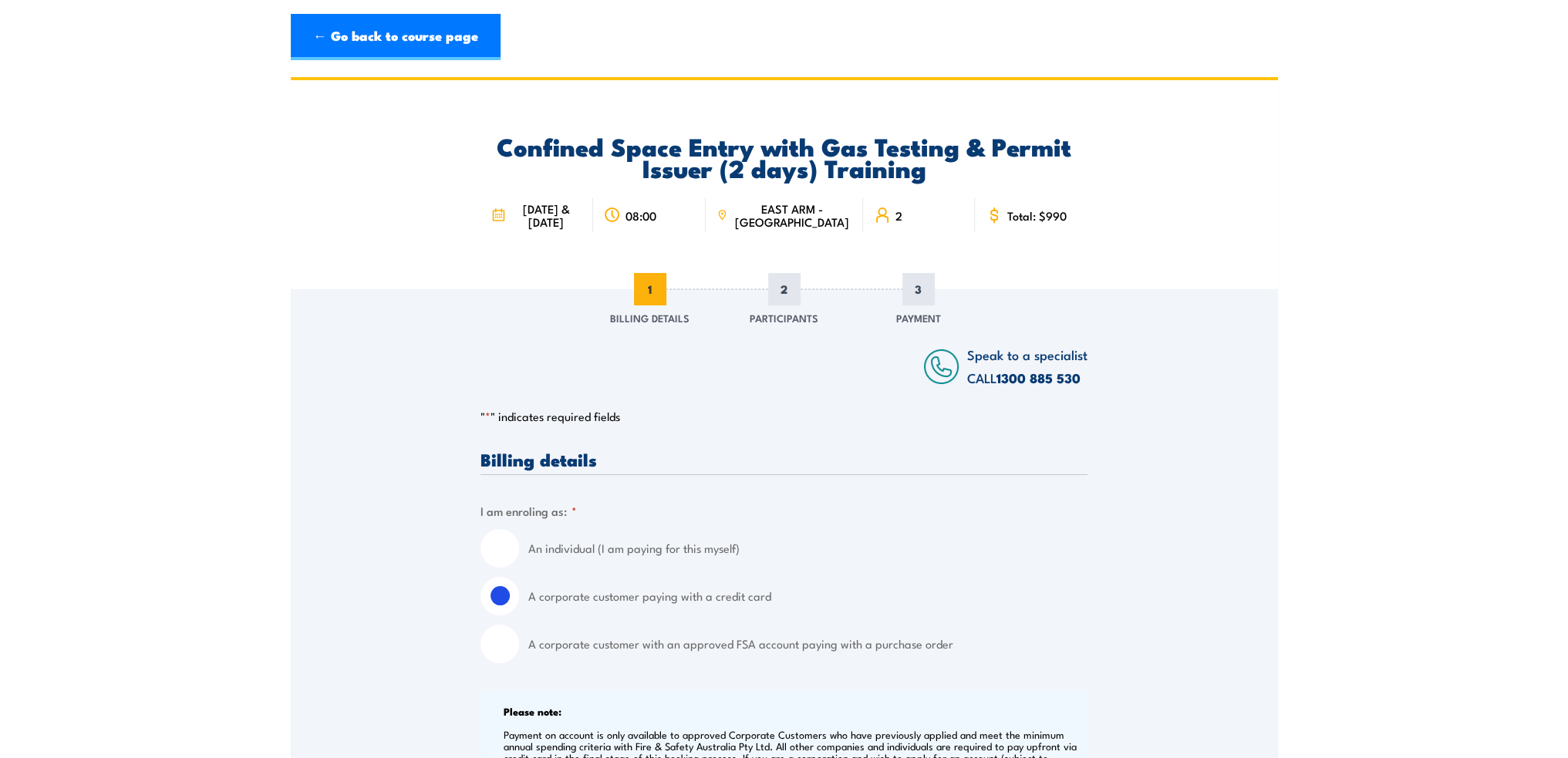
click at [502, 638] on input "A corporate customer with an approved FSA account paying with a purchase order" at bounding box center [500, 644] width 39 height 39
radio input "true"
drag, startPoint x: 498, startPoint y: 606, endPoint x: 512, endPoint y: 572, distance: 36.8
click at [498, 605] on input "A corporate customer paying with a credit card" at bounding box center [500, 596] width 39 height 39
radio input "true"
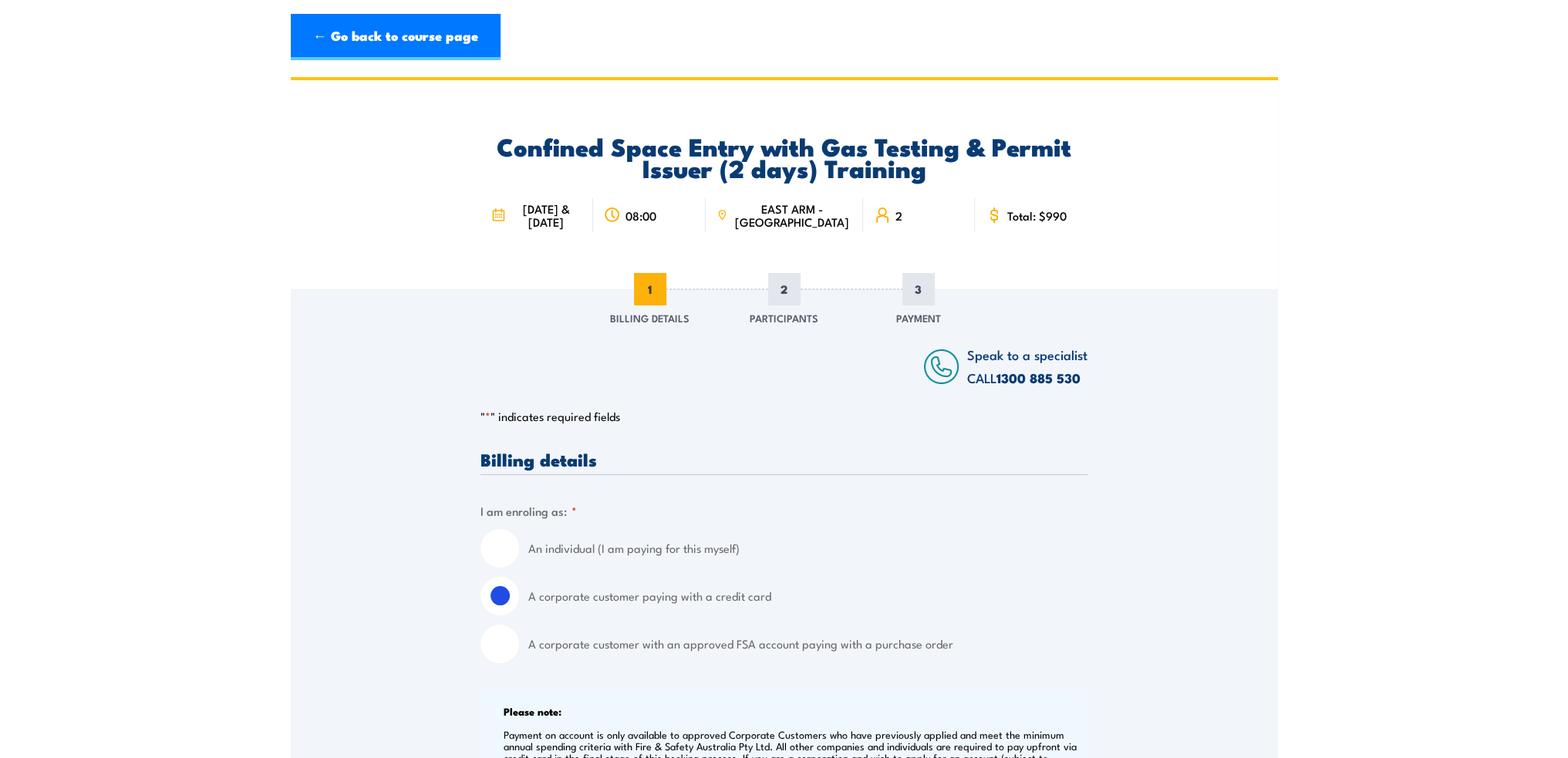
click at [499, 551] on input "An individual (I am paying for this myself)" at bounding box center [500, 548] width 39 height 39
radio input "true"
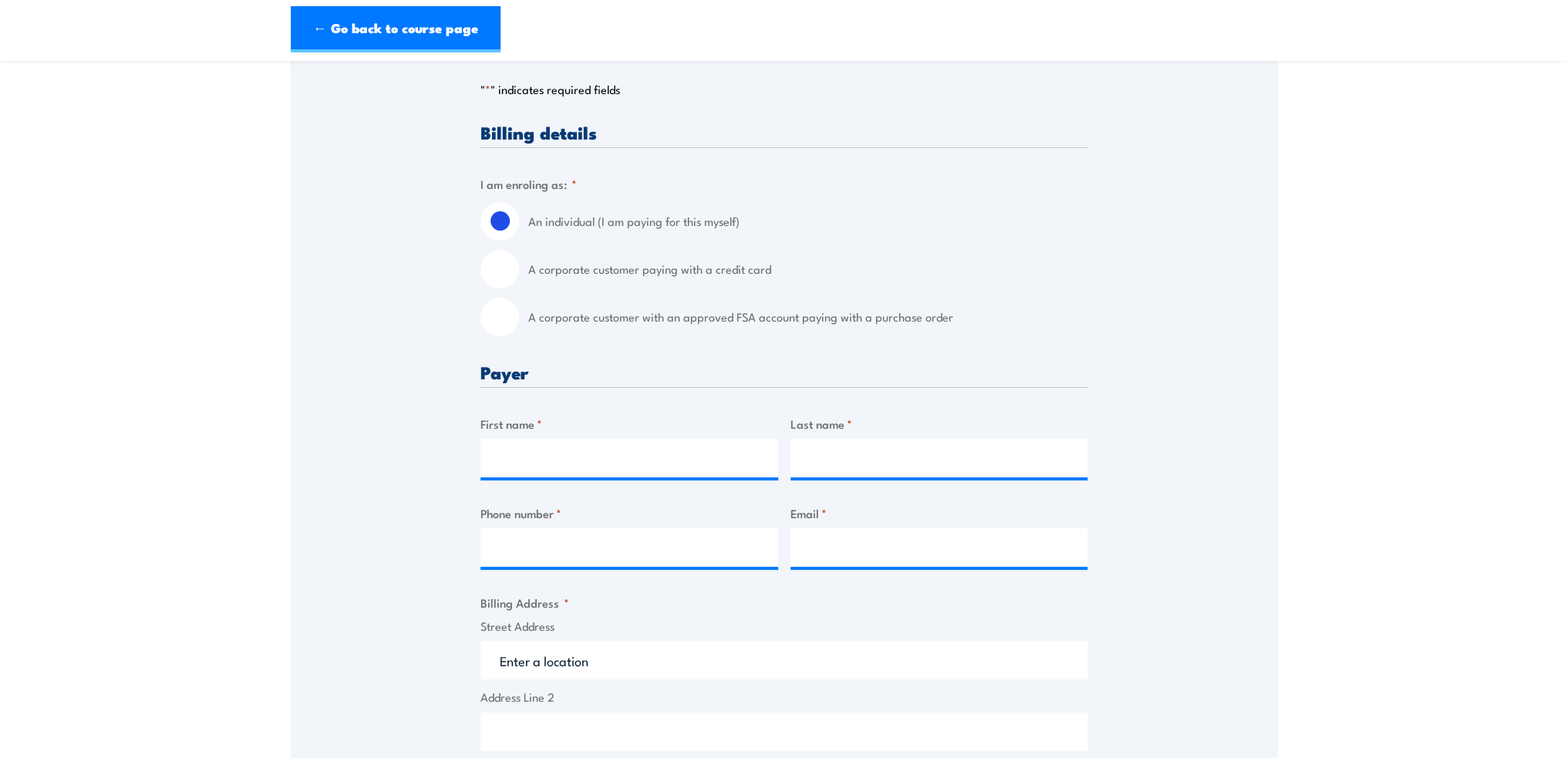
scroll to position [308, 0]
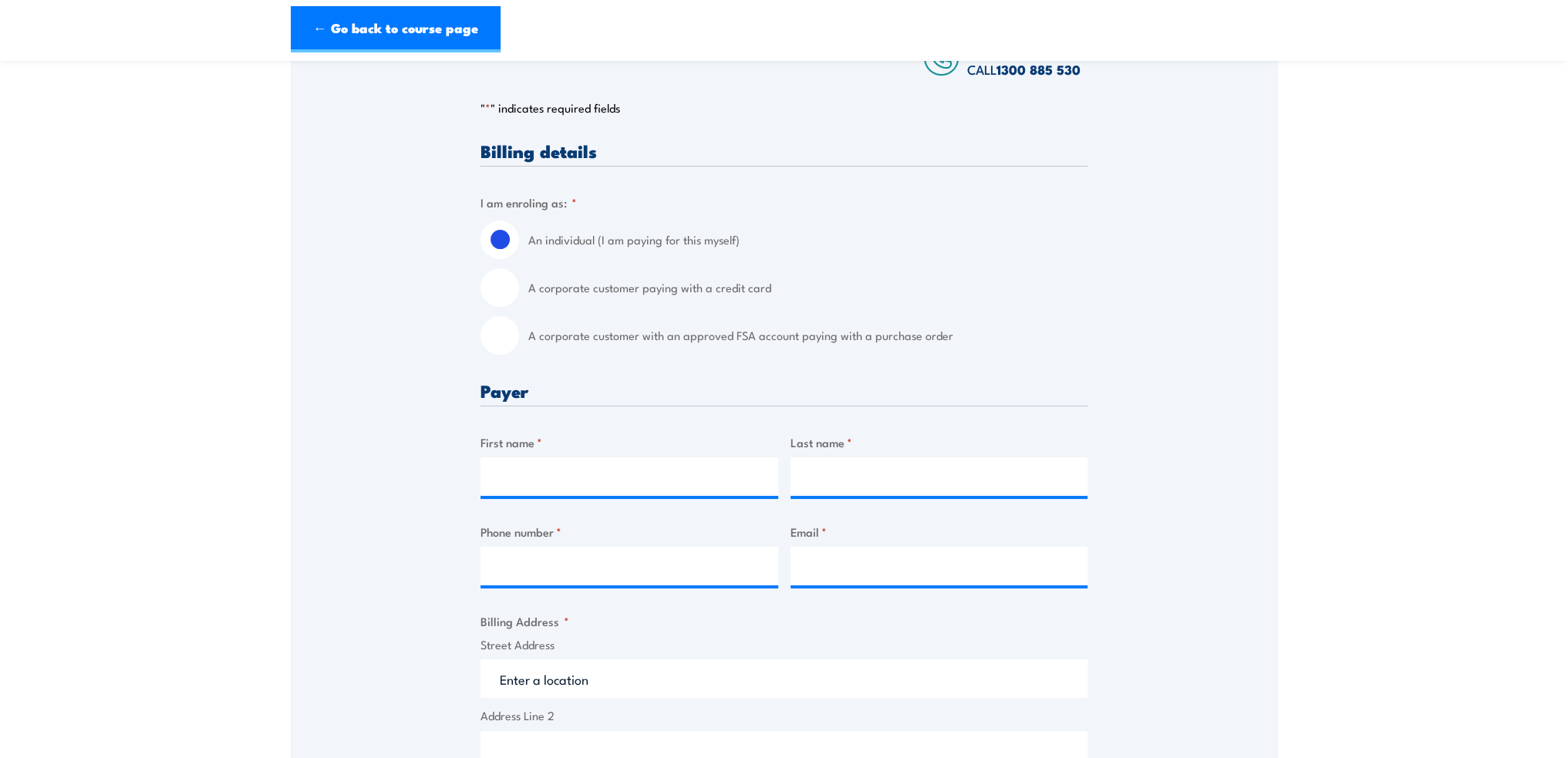
click at [488, 288] on input "A corporate customer paying with a credit card" at bounding box center [500, 288] width 39 height 39
radio input "true"
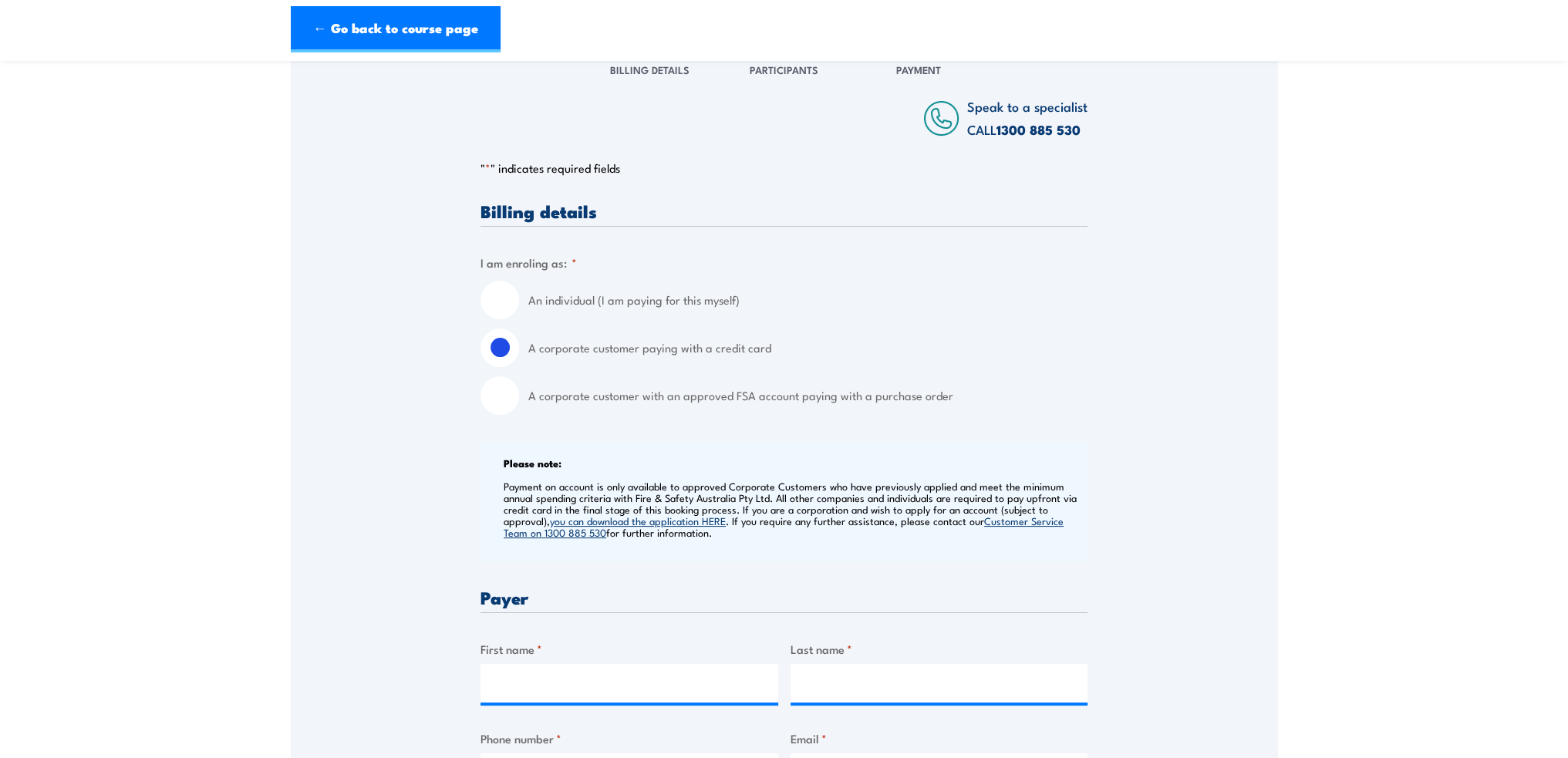
scroll to position [154, 0]
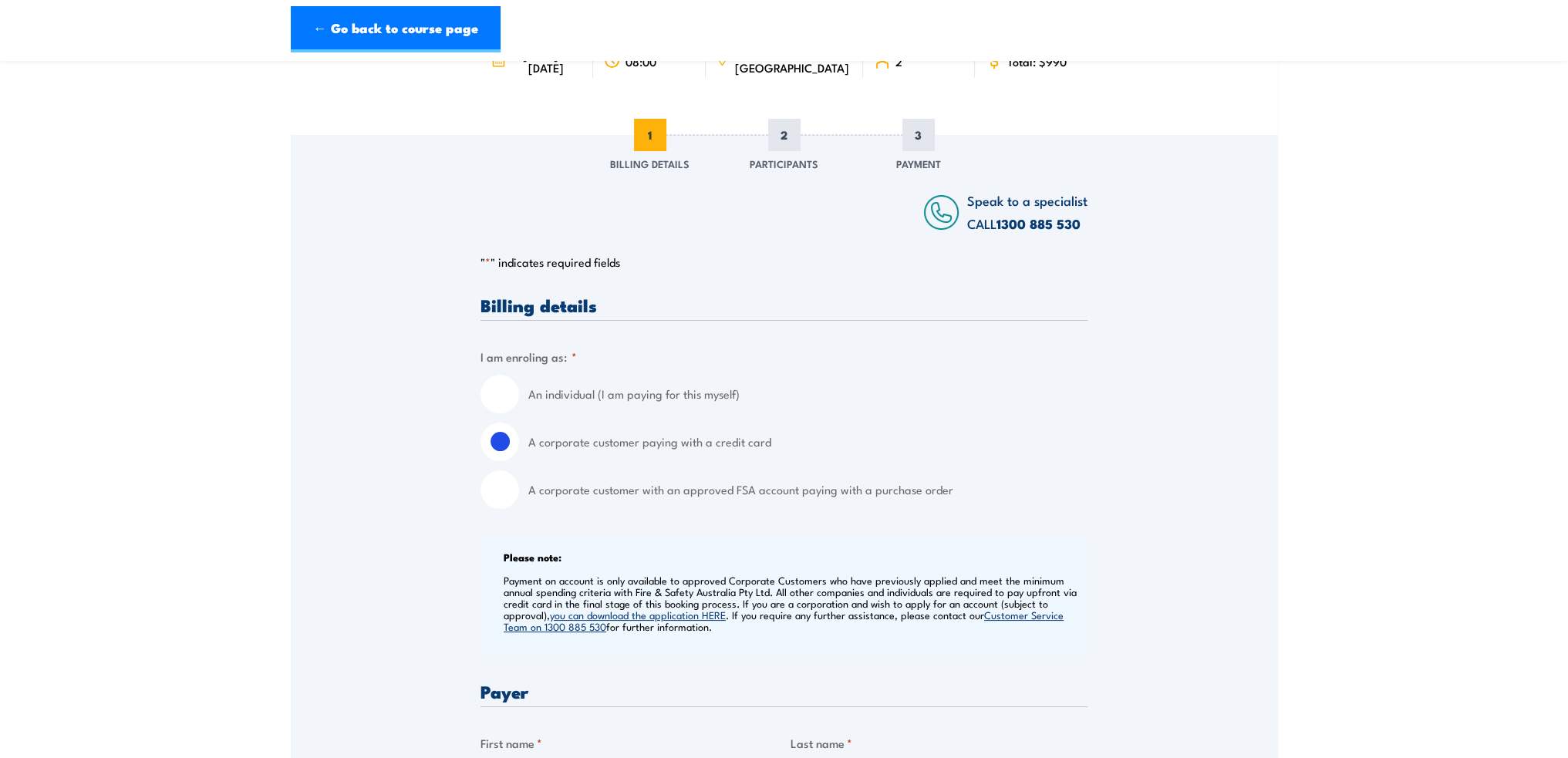
click at [500, 493] on input "A corporate customer with an approved FSA account paying with a purchase order" at bounding box center [500, 489] width 39 height 39
radio input "true"
click at [496, 442] on input "A corporate customer paying with a credit card" at bounding box center [500, 442] width 39 height 39
radio input "true"
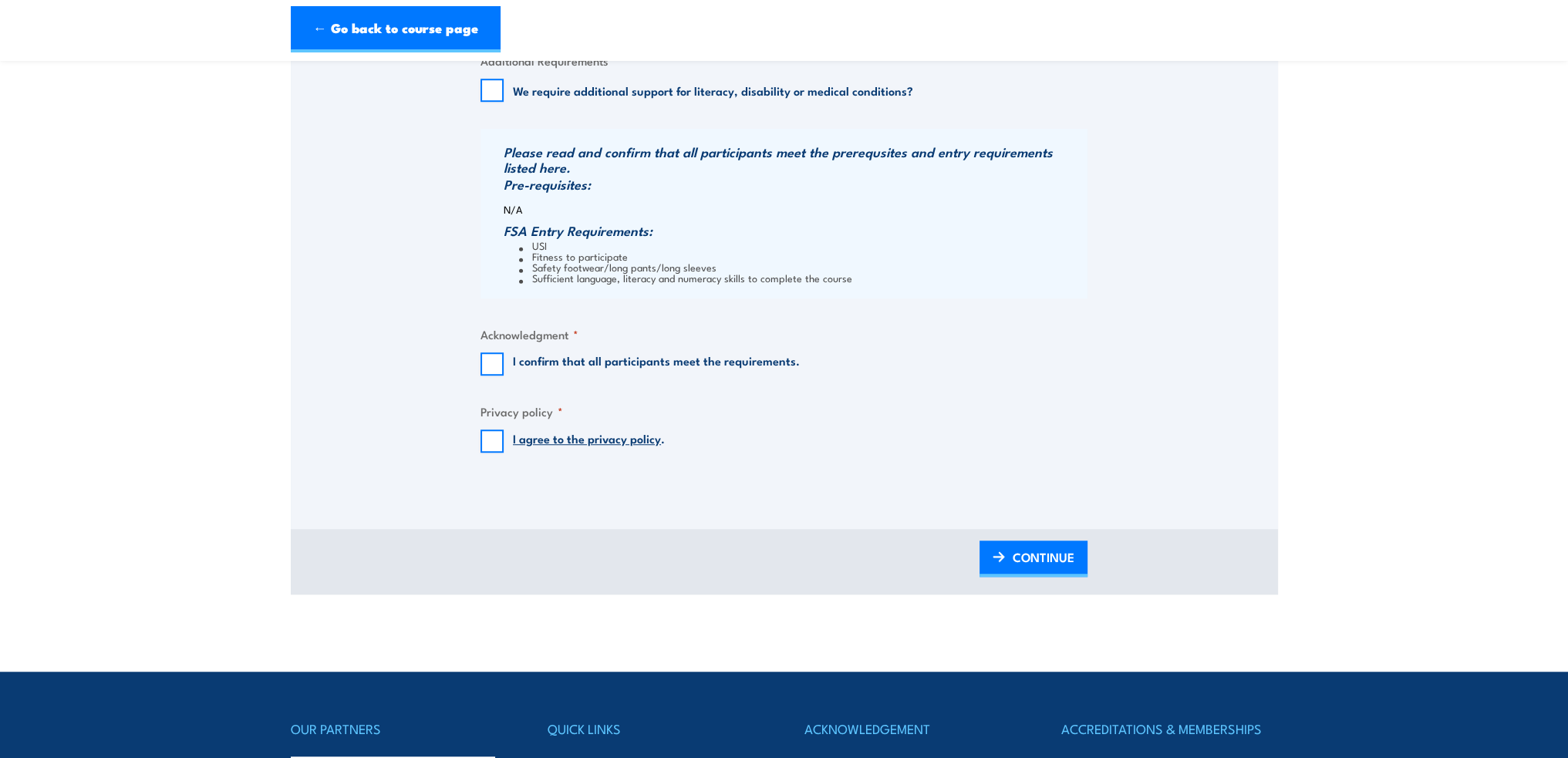
scroll to position [1465, 0]
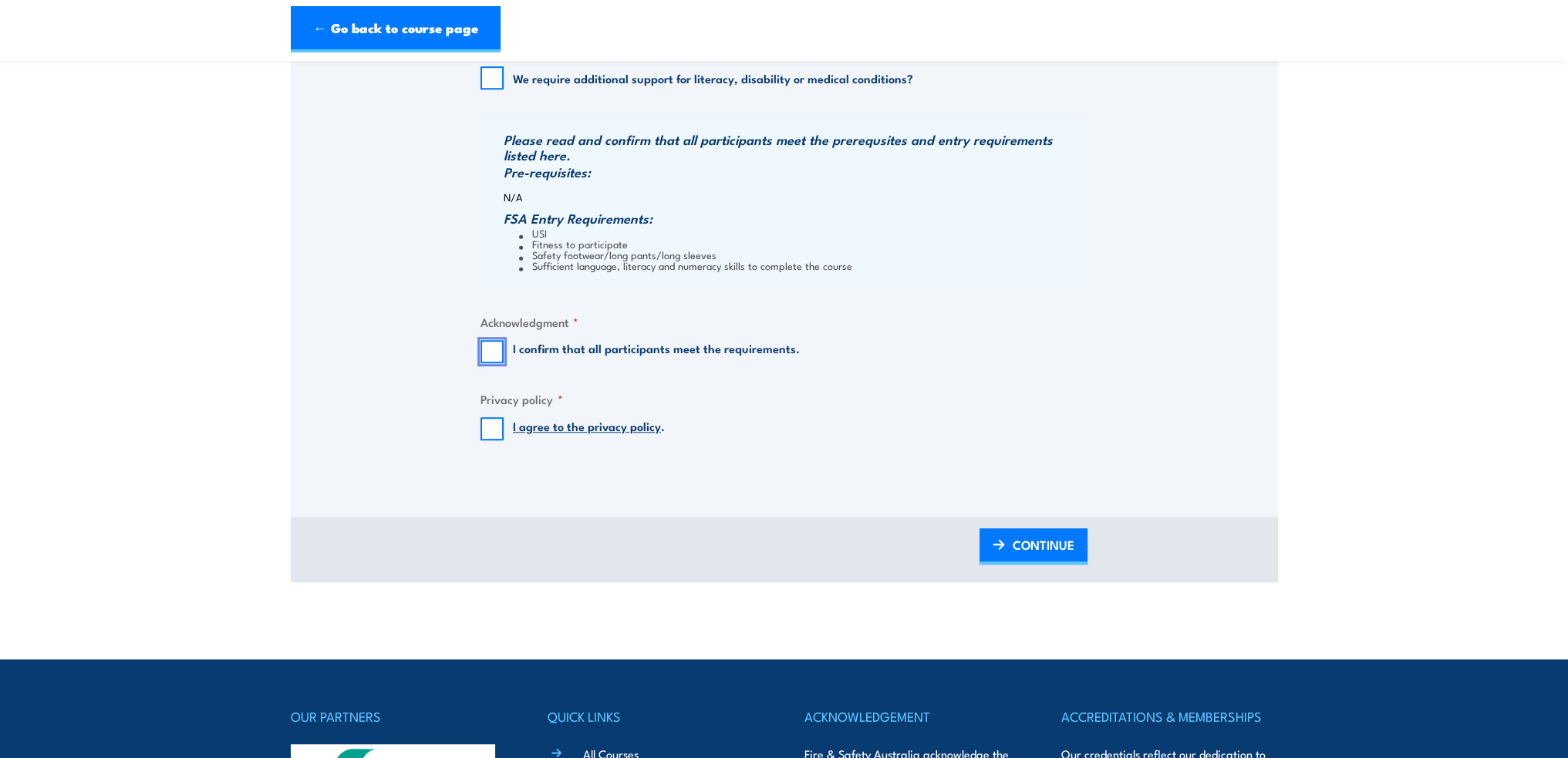
click at [480, 344] on input "I confirm that all participants meet the requirements." at bounding box center [491, 351] width 23 height 23
click at [489, 351] on input "I confirm that all participants meet the requirements." at bounding box center [491, 351] width 23 height 23
checkbox input "false"
click at [488, 431] on input "I agree to the privacy policy ." at bounding box center [491, 428] width 23 height 23
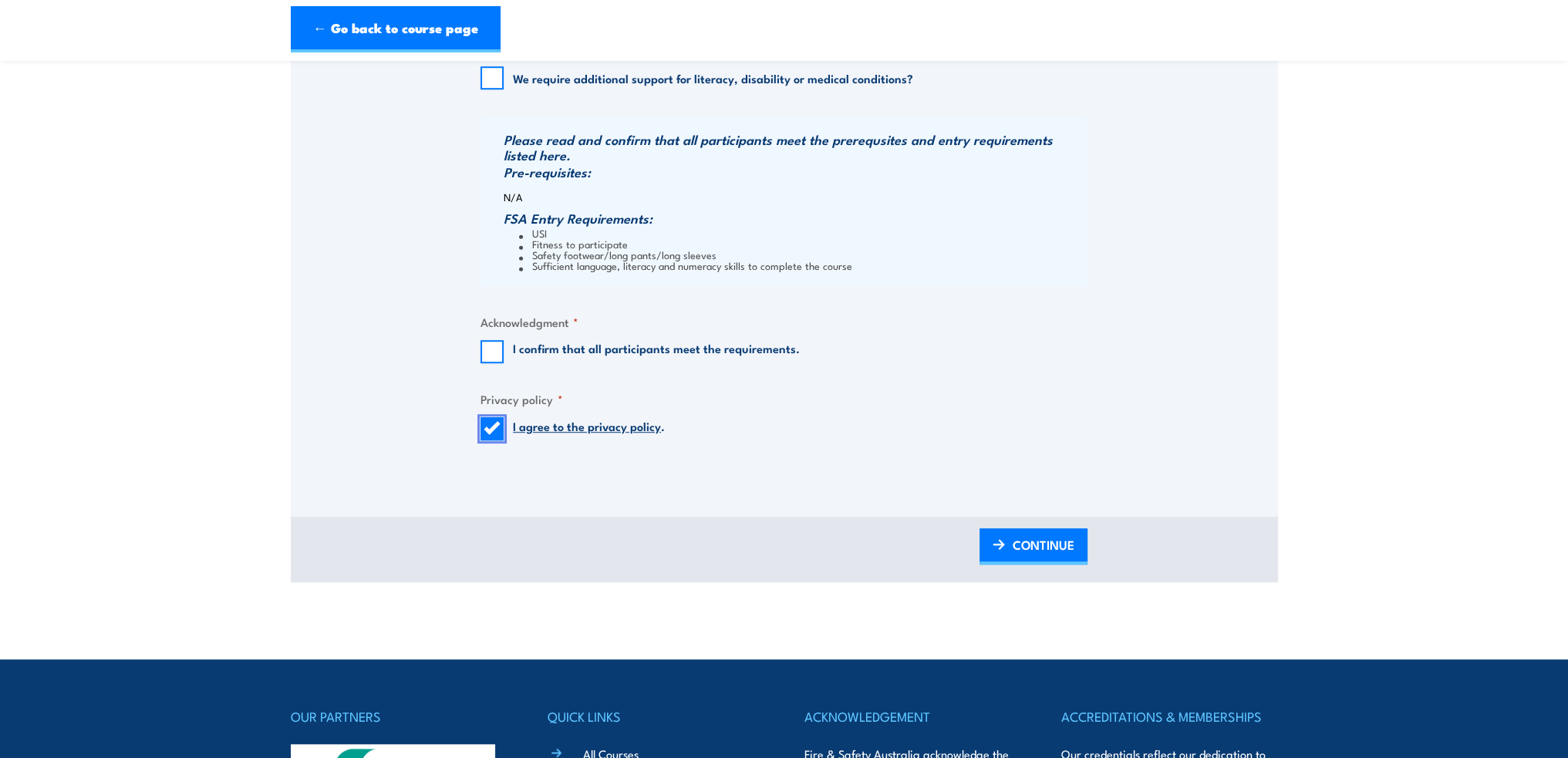
checkbox input "false"
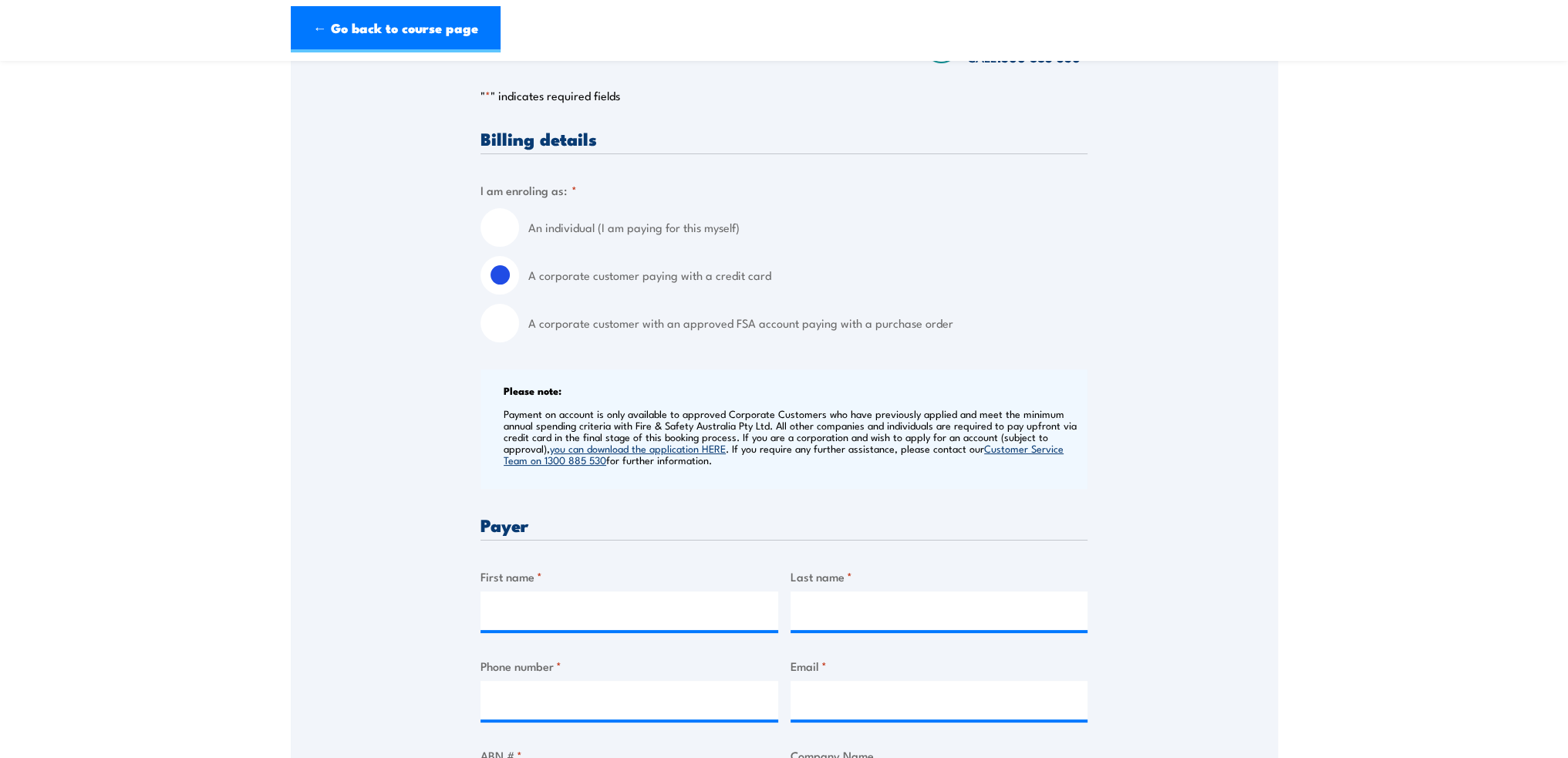
scroll to position [308, 0]
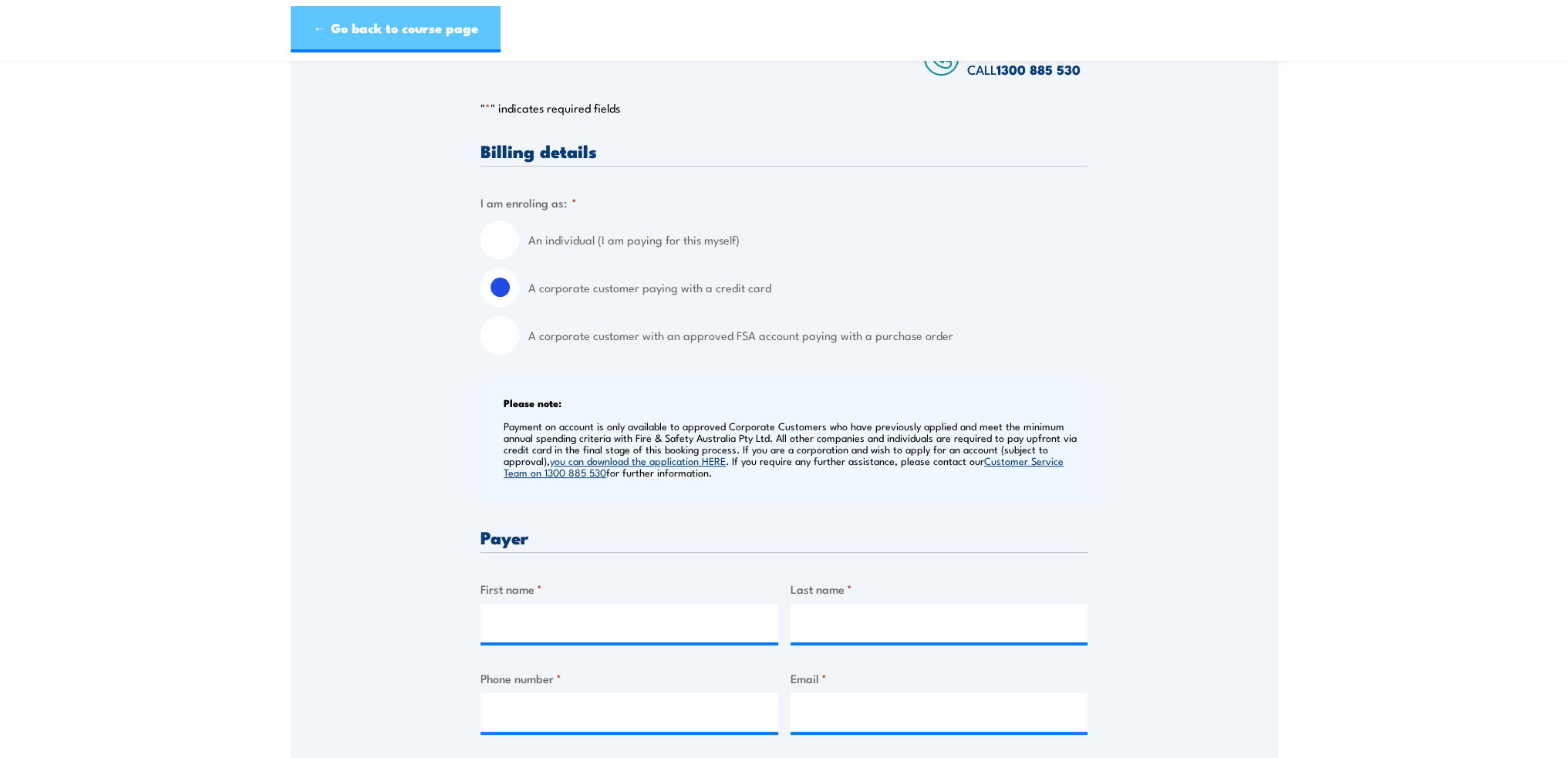
click at [391, 30] on link "← Go back to course page" at bounding box center [395, 30] width 210 height 46
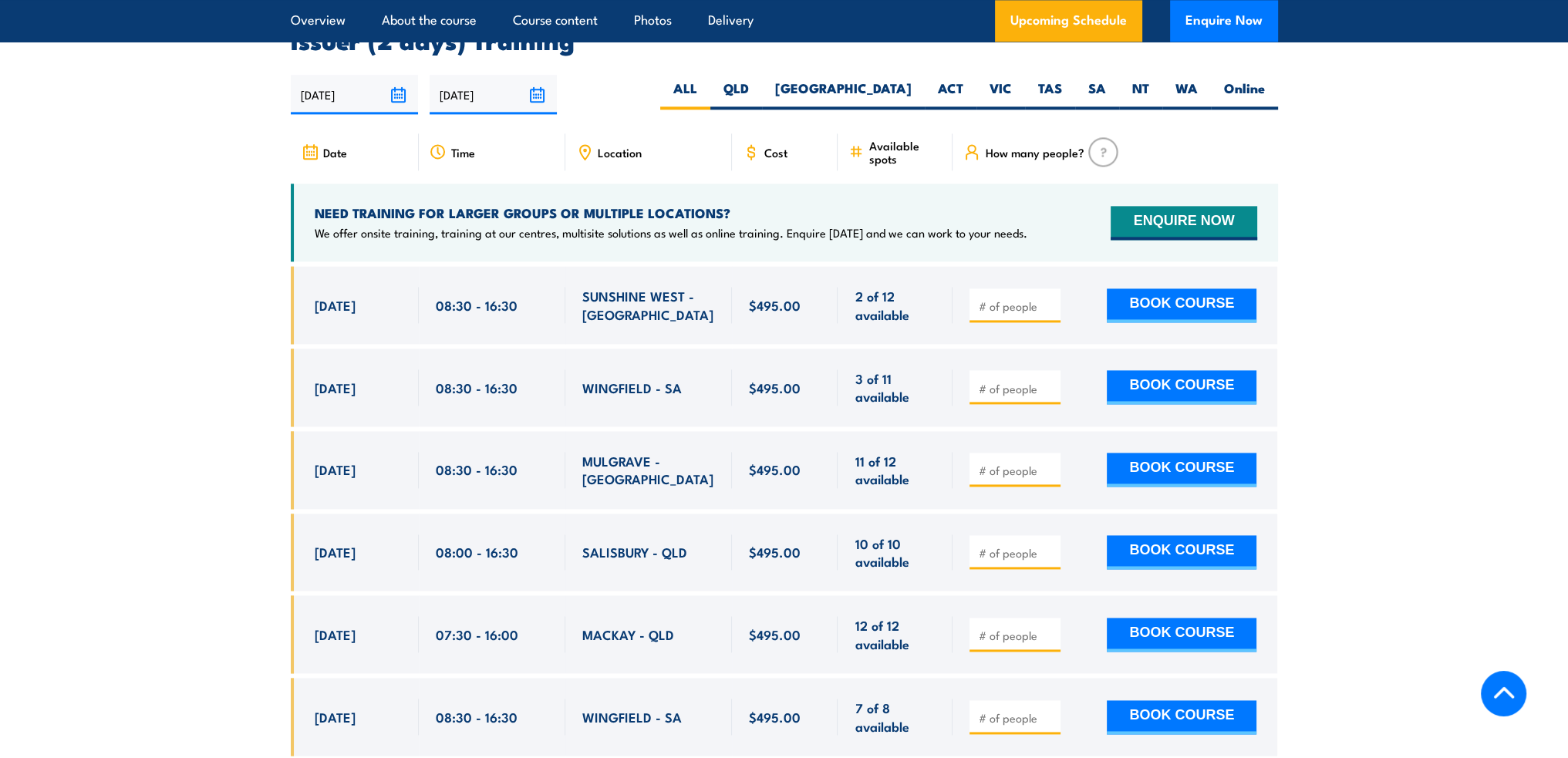
scroll to position [2835, 0]
